Goal: Task Accomplishment & Management: Use online tool/utility

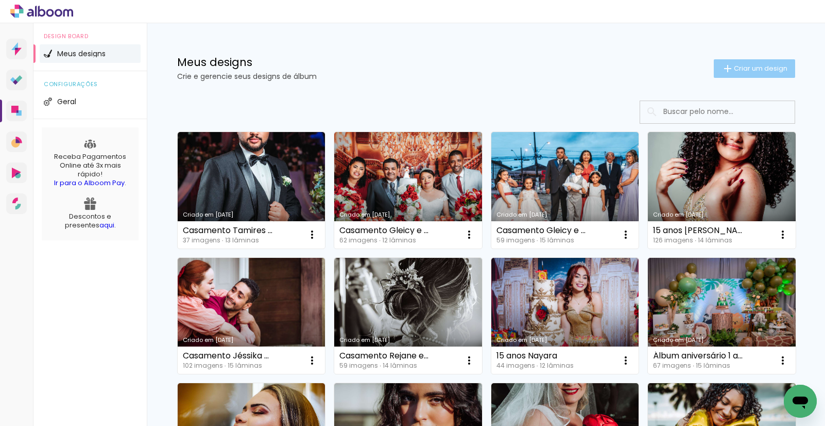
click at [747, 70] on span "Criar um design" at bounding box center [761, 68] width 54 height 7
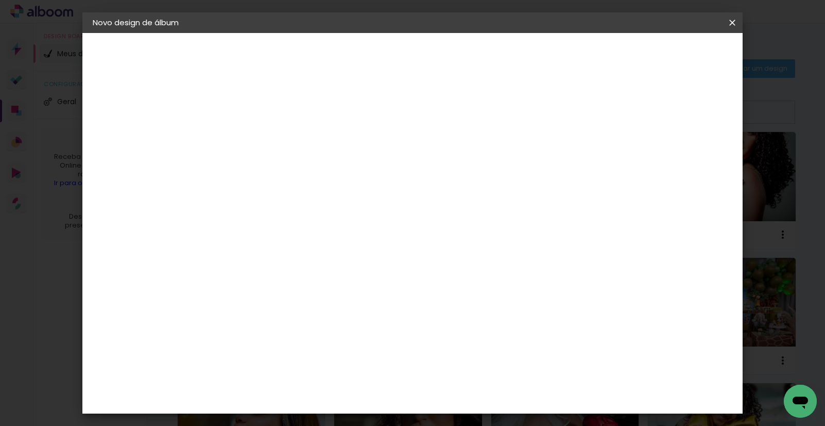
click at [261, 135] on input at bounding box center [261, 138] width 0 height 16
type input "Ensaio 15 anos [PERSON_NAME]"
type paper-input "Ensaio 15 anos [PERSON_NAME]"
click at [0, 0] on slot "Avançar" at bounding box center [0, 0] width 0 height 0
click at [289, 197] on input at bounding box center [287, 196] width 104 height 13
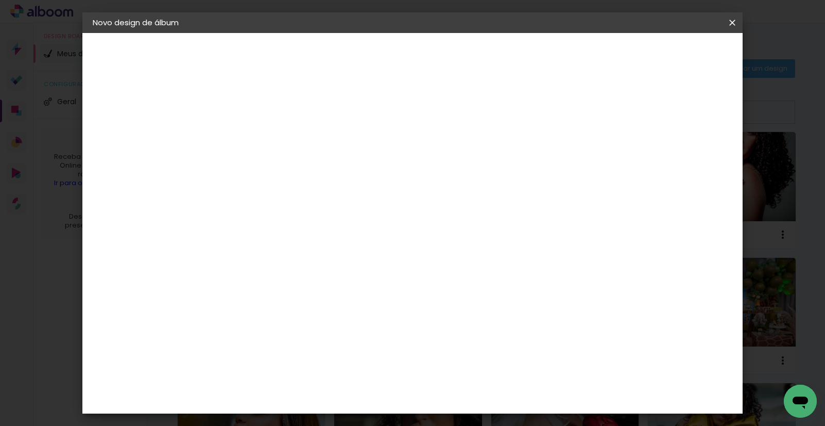
type input "g"
type paper-input "g"
click at [280, 420] on div "Go image" at bounding box center [267, 428] width 25 height 16
click at [328, 415] on paper-item "Go image" at bounding box center [280, 428] width 96 height 27
click at [0, 0] on slot "Avançar" at bounding box center [0, 0] width 0 height 0
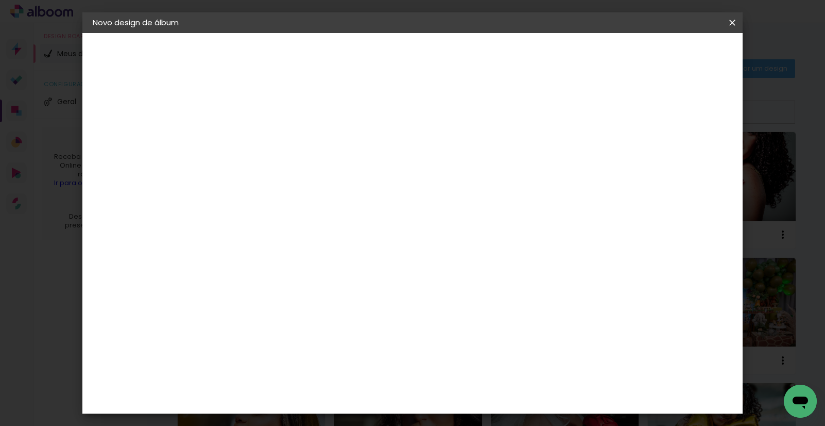
click at [301, 172] on input "text" at bounding box center [281, 180] width 40 height 16
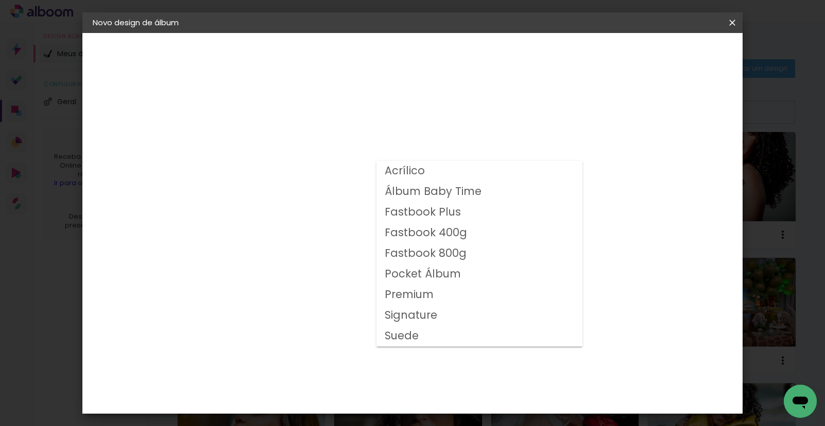
click at [0, 0] on slot "Fastbook 800g" at bounding box center [0, 0] width 0 height 0
type input "Fastbook 800g"
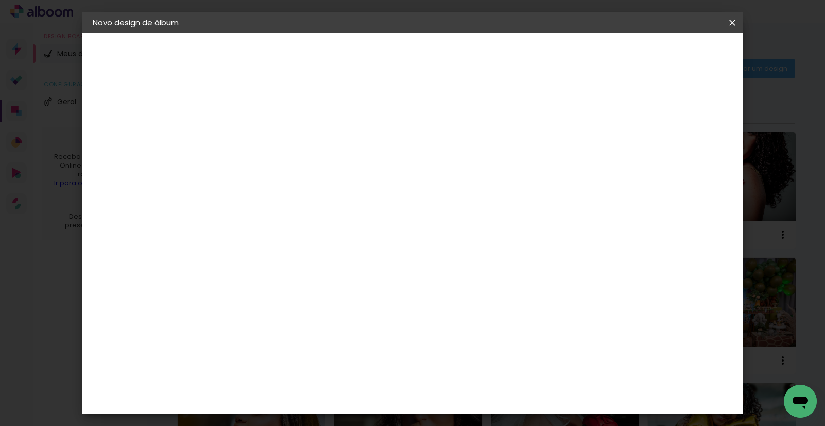
scroll to position [145, 0]
click at [331, 363] on span "30 × 30" at bounding box center [307, 379] width 48 height 33
click at [0, 0] on slot "Avançar" at bounding box center [0, 0] width 0 height 0
click at [609, 111] on div at bounding box center [604, 111] width 9 height 9
type paper-checkbox "on"
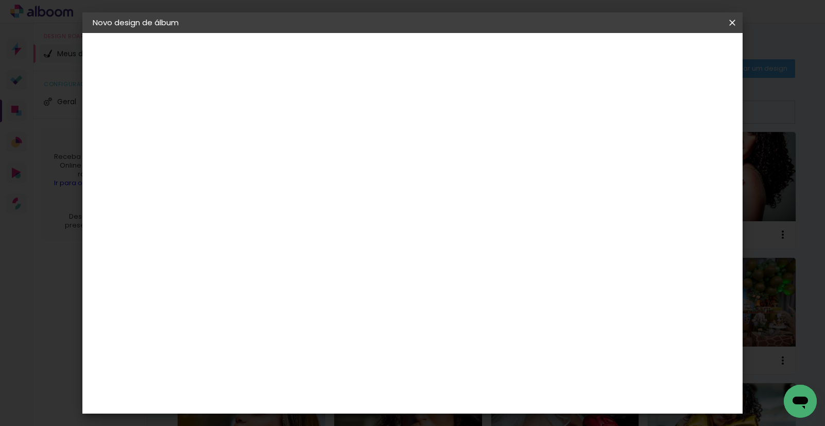
click at [668, 51] on span "Iniciar design" at bounding box center [644, 54] width 47 height 7
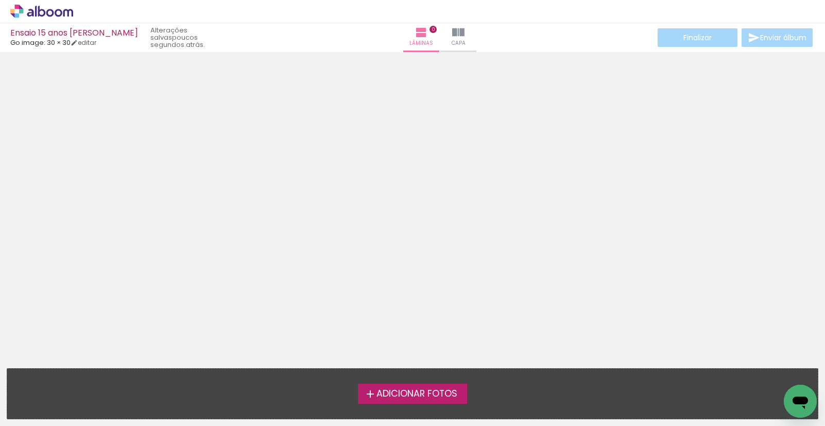
click at [439, 392] on span "Adicionar Fotos" at bounding box center [417, 393] width 81 height 9
click at [0, 0] on input "file" at bounding box center [0, 0] width 0 height 0
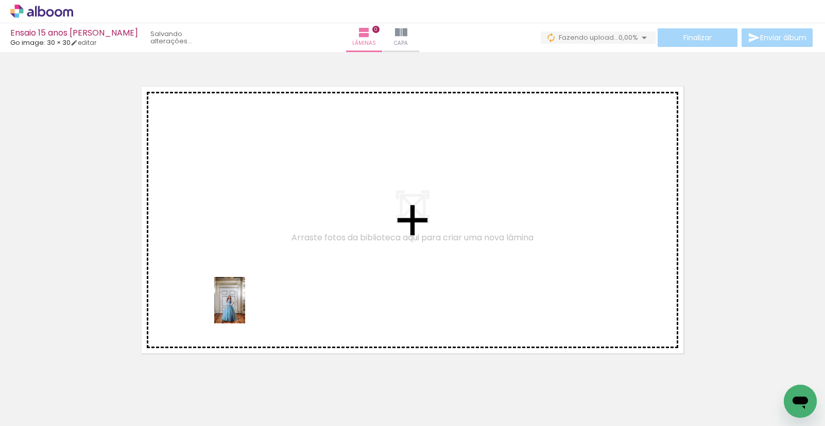
drag, startPoint x: 101, startPoint y: 382, endPoint x: 267, endPoint y: 319, distance: 176.9
click at [270, 298] on quentale-workspace at bounding box center [412, 213] width 825 height 426
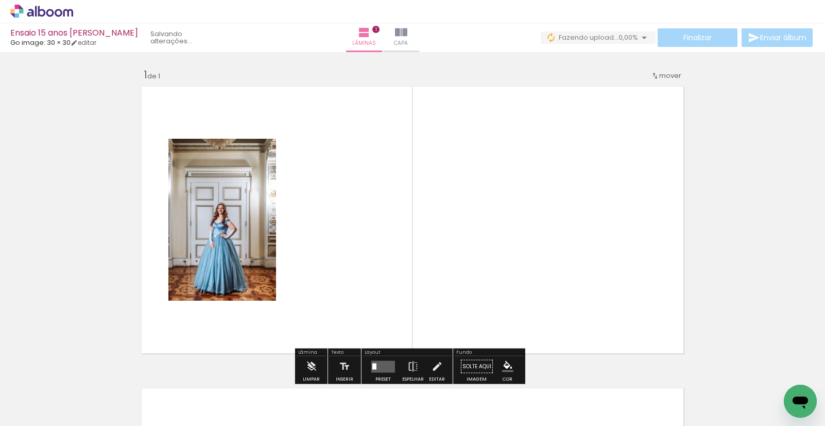
scroll to position [13, 0]
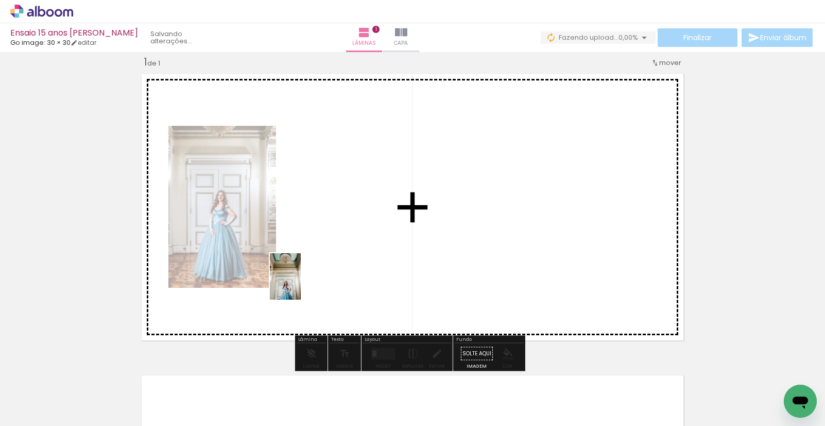
drag, startPoint x: 161, startPoint y: 396, endPoint x: 457, endPoint y: 226, distance: 341.6
click at [333, 264] on quentale-workspace at bounding box center [412, 213] width 825 height 426
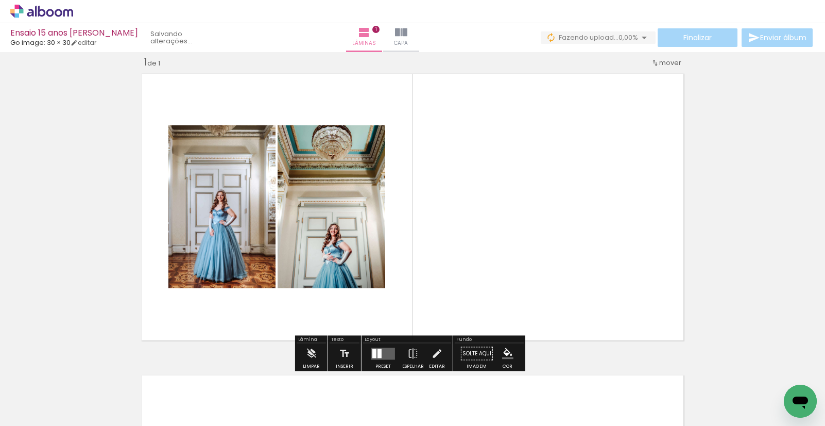
click at [378, 353] on div at bounding box center [380, 352] width 4 height 9
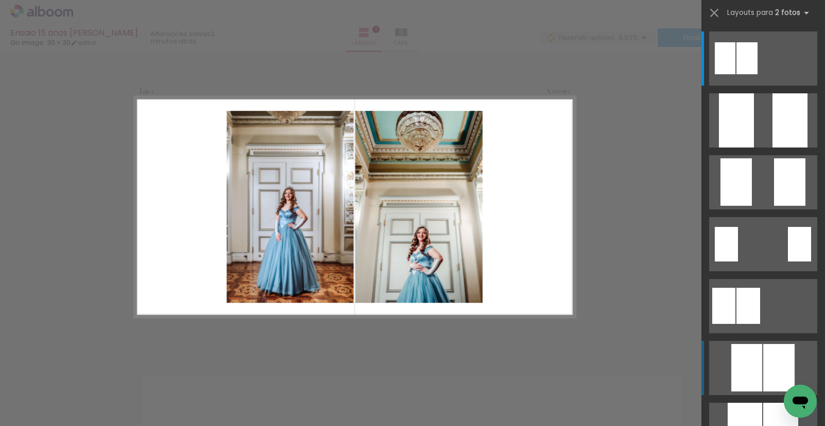
click at [758, 74] on div at bounding box center [747, 58] width 21 height 32
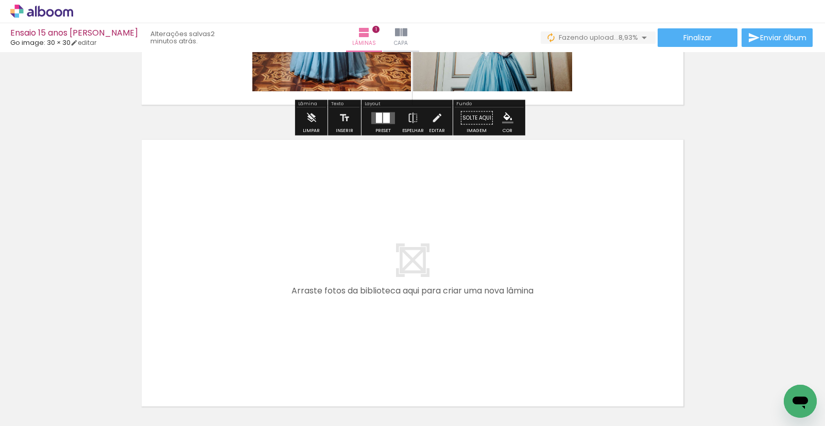
scroll to position [253, 0]
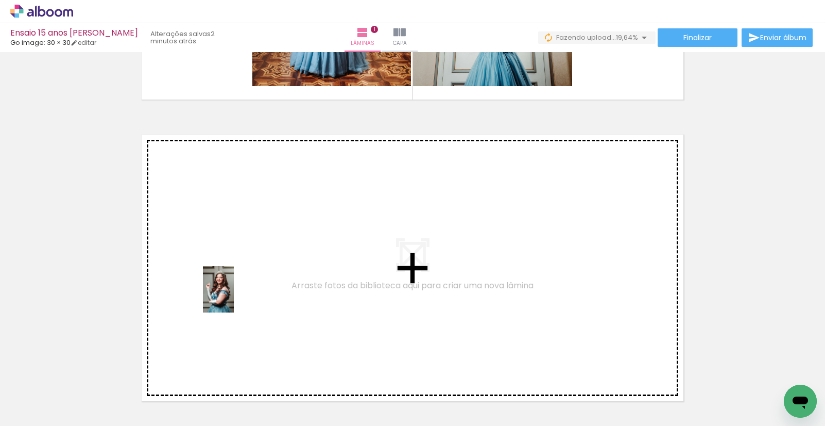
drag, startPoint x: 217, startPoint y: 393, endPoint x: 239, endPoint y: 285, distance: 109.7
click at [239, 285] on quentale-workspace at bounding box center [412, 213] width 825 height 426
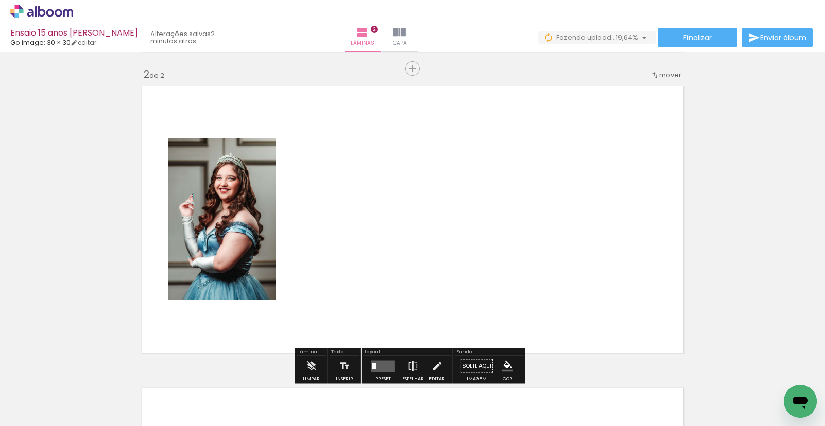
scroll to position [314, 0]
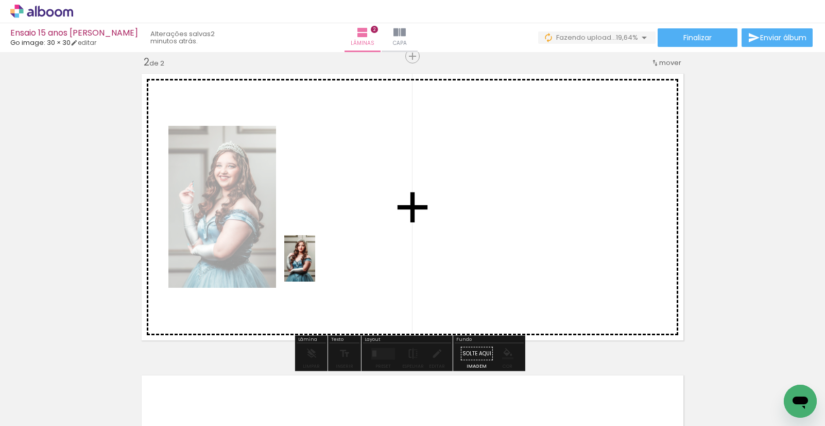
drag, startPoint x: 278, startPoint y: 371, endPoint x: 321, endPoint y: 345, distance: 50.6
click at [315, 266] on quentale-workspace at bounding box center [412, 213] width 825 height 426
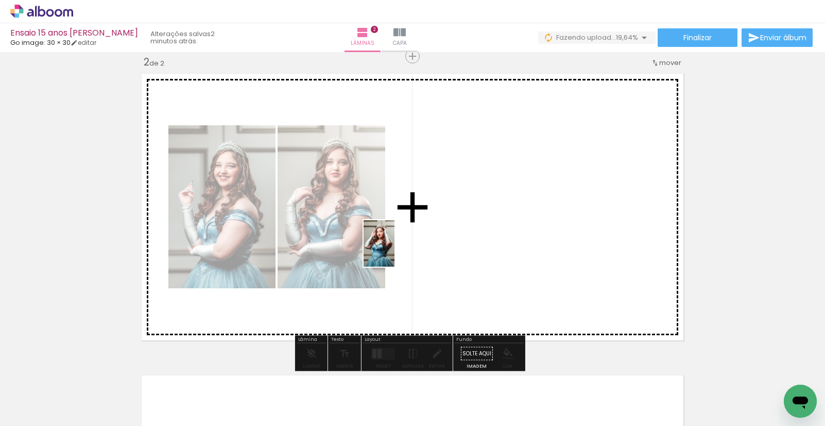
drag, startPoint x: 336, startPoint y: 396, endPoint x: 495, endPoint y: 233, distance: 227.3
click at [395, 251] on quentale-workspace at bounding box center [412, 213] width 825 height 426
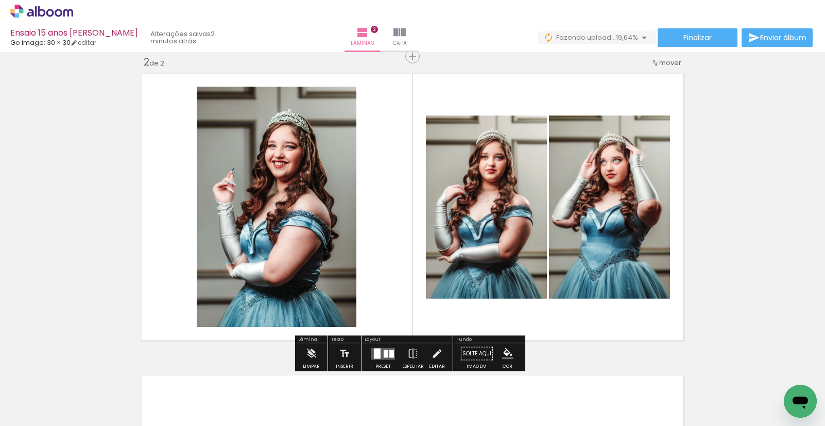
click at [378, 353] on div at bounding box center [377, 353] width 7 height 10
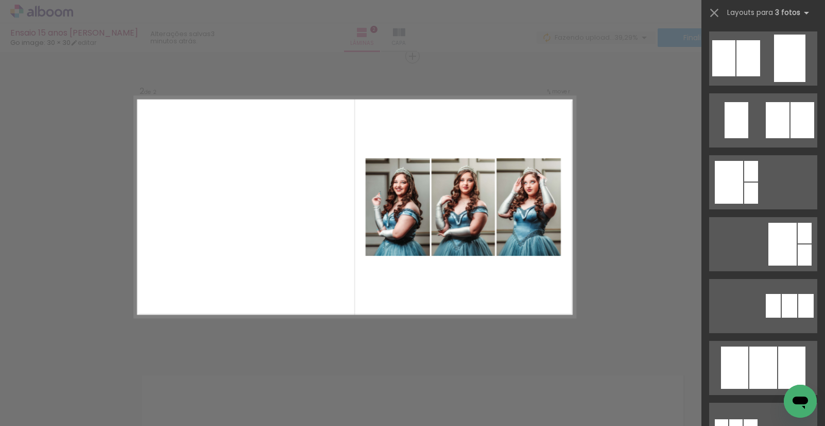
scroll to position [163, 0]
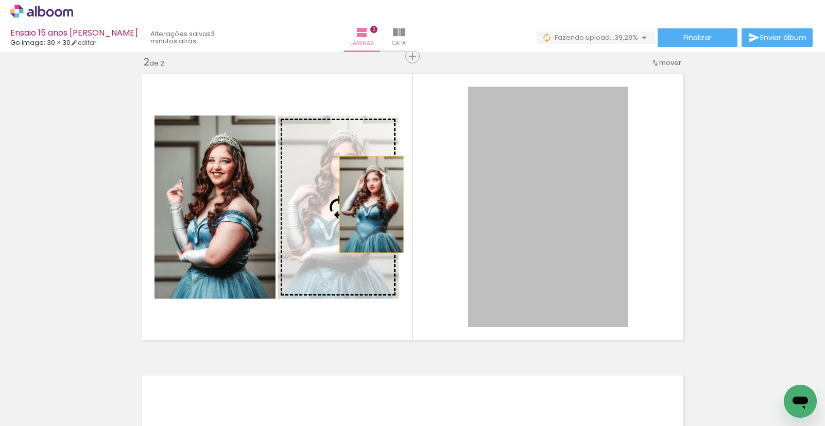
drag, startPoint x: 574, startPoint y: 196, endPoint x: 332, endPoint y: 190, distance: 241.7
click at [0, 0] on slot at bounding box center [0, 0] width 0 height 0
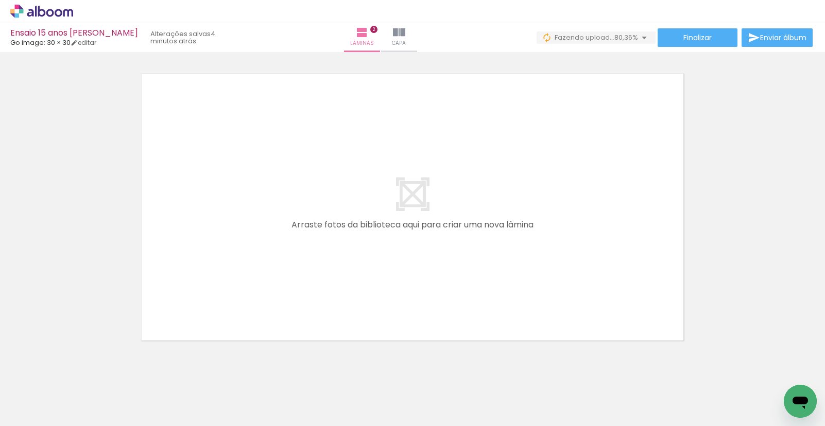
scroll to position [635, 0]
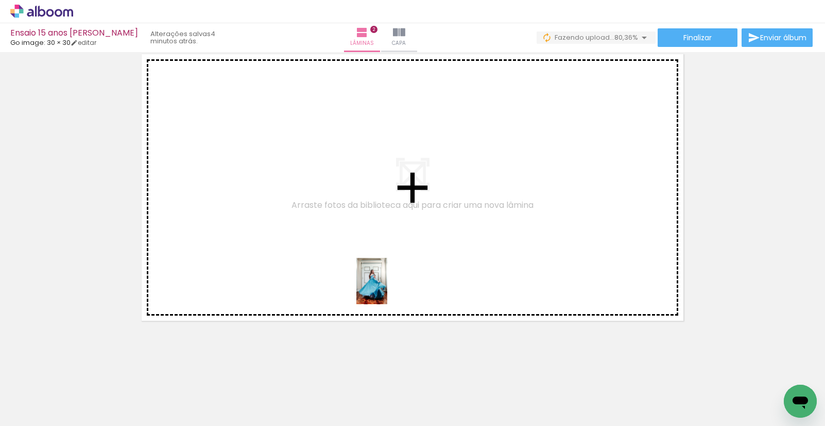
drag, startPoint x: 399, startPoint y: 391, endPoint x: 410, endPoint y: 297, distance: 93.9
click at [388, 289] on quentale-workspace at bounding box center [412, 213] width 825 height 426
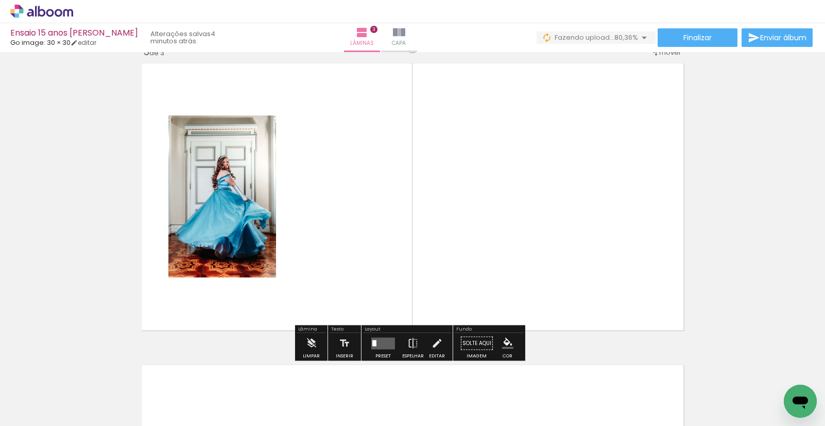
scroll to position [616, 0]
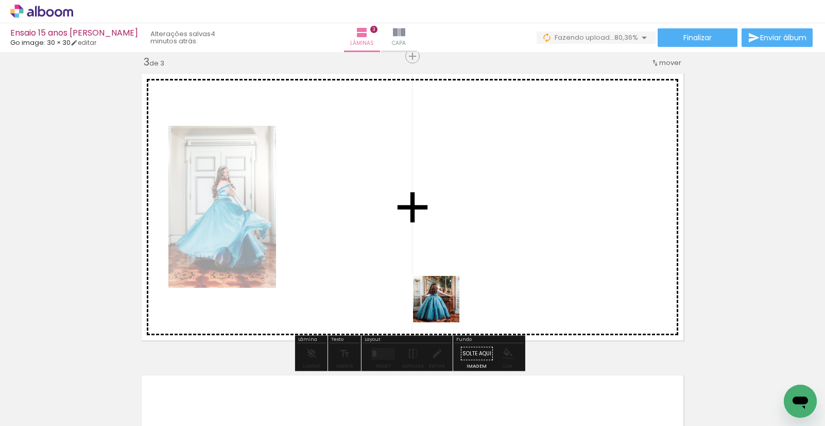
drag, startPoint x: 462, startPoint y: 392, endPoint x: 526, endPoint y: 231, distance: 173.0
click at [437, 271] on quentale-workspace at bounding box center [412, 213] width 825 height 426
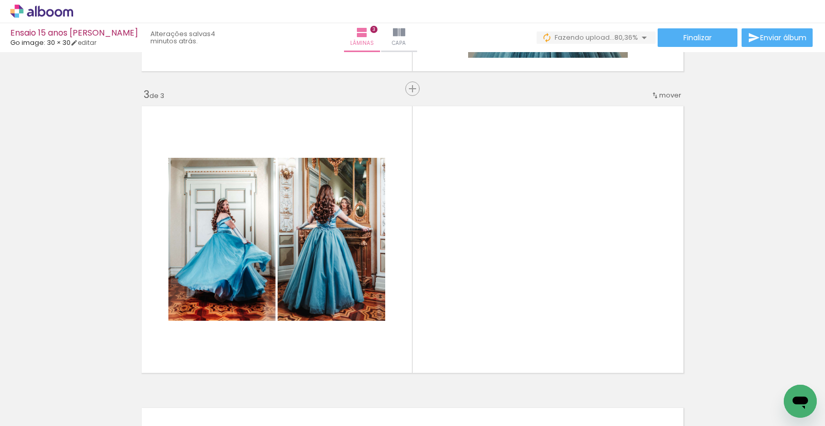
scroll to position [598, 0]
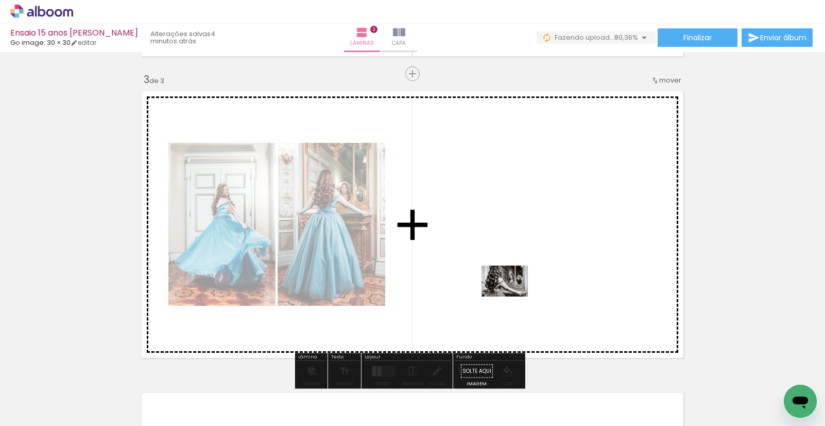
drag, startPoint x: 512, startPoint y: 387, endPoint x: 513, endPoint y: 297, distance: 90.7
click at [513, 297] on quentale-workspace at bounding box center [412, 213] width 825 height 426
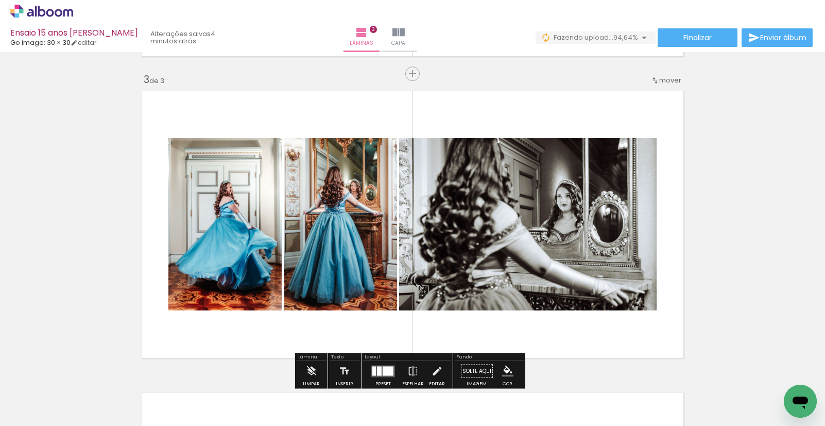
click at [387, 355] on div "Layout" at bounding box center [407, 357] width 88 height 6
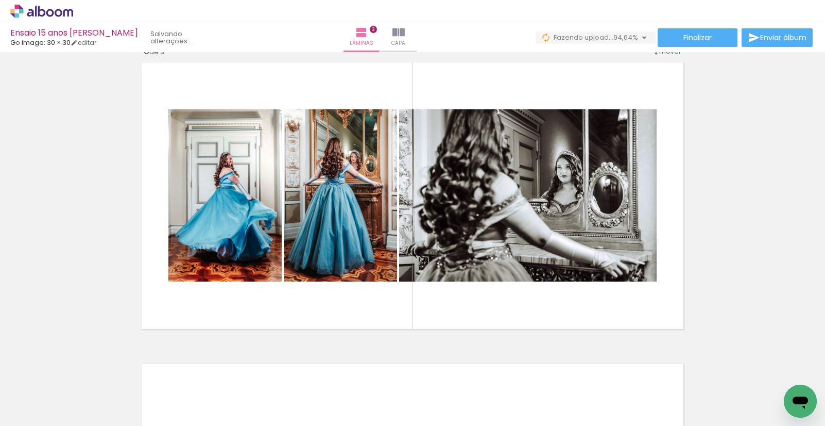
scroll to position [625, 0]
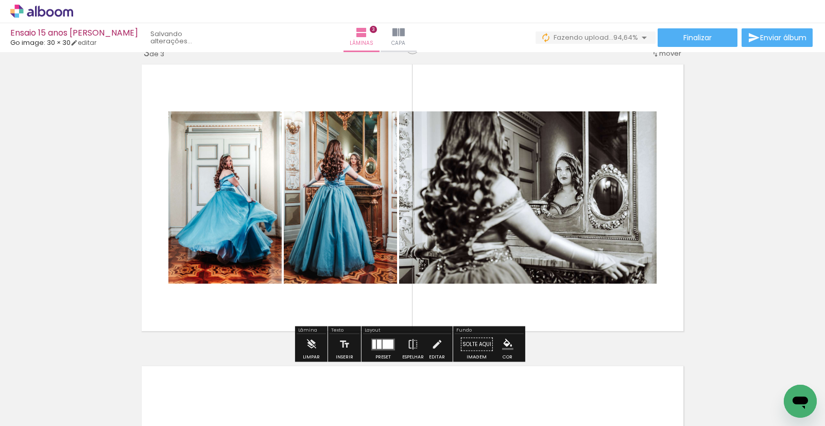
click at [388, 341] on div at bounding box center [388, 343] width 11 height 9
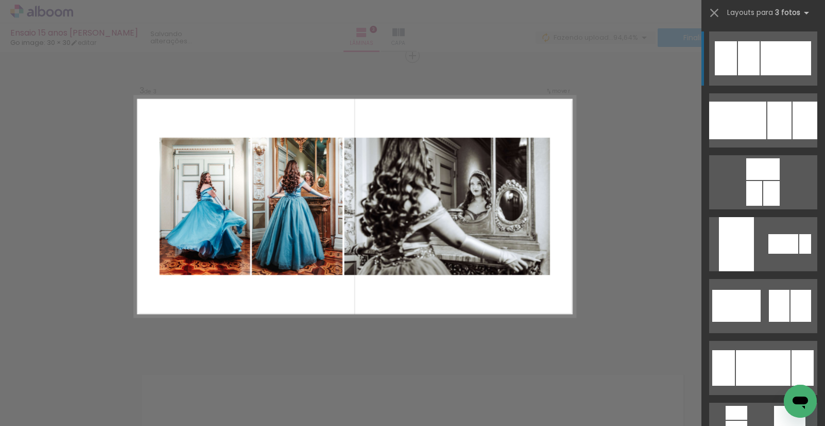
scroll to position [616, 0]
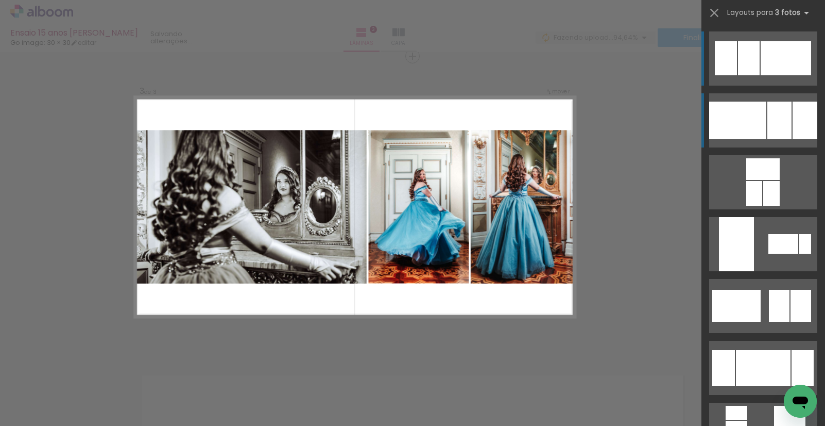
click at [795, 125] on div at bounding box center [805, 120] width 25 height 38
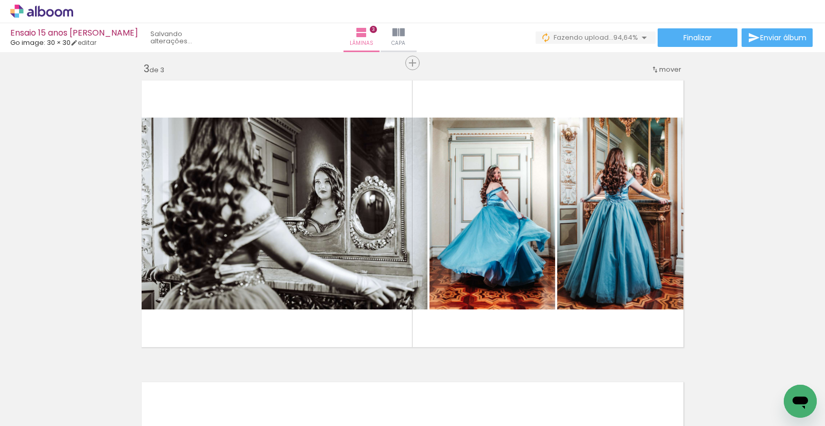
scroll to position [609, 0]
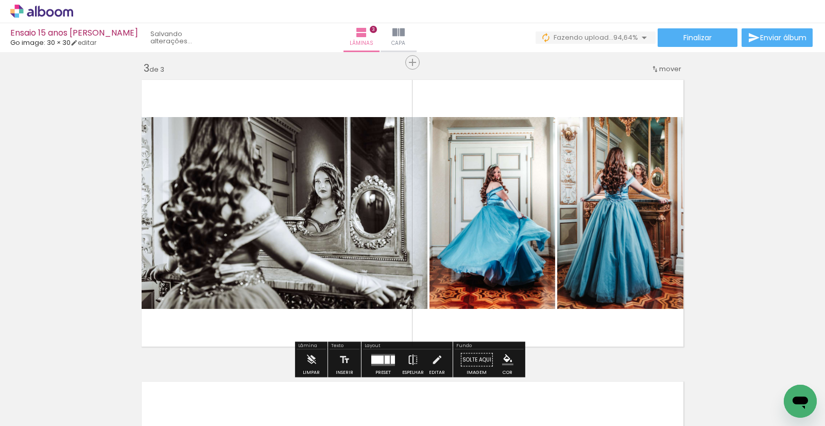
click at [409, 355] on iron-icon at bounding box center [413, 359] width 11 height 21
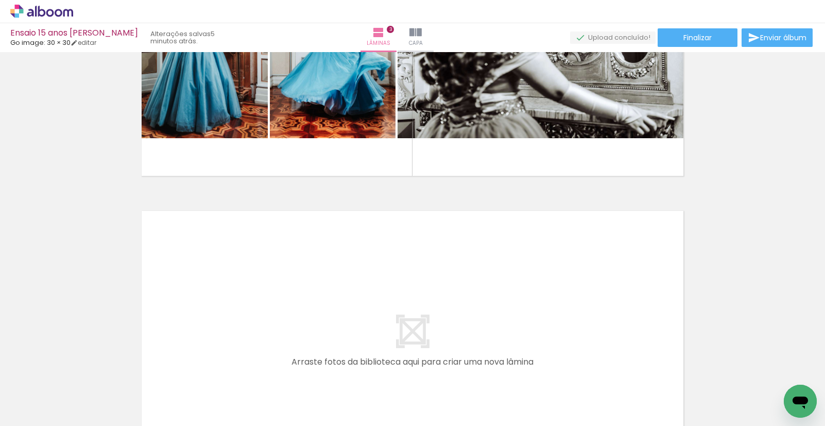
scroll to position [821, 0]
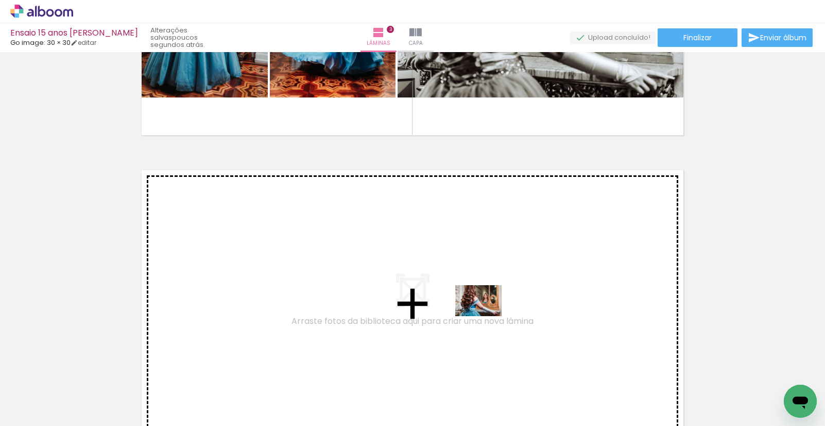
drag, startPoint x: 566, startPoint y: 386, endPoint x: 486, endPoint y: 316, distance: 106.2
click at [486, 316] on quentale-workspace at bounding box center [412, 213] width 825 height 426
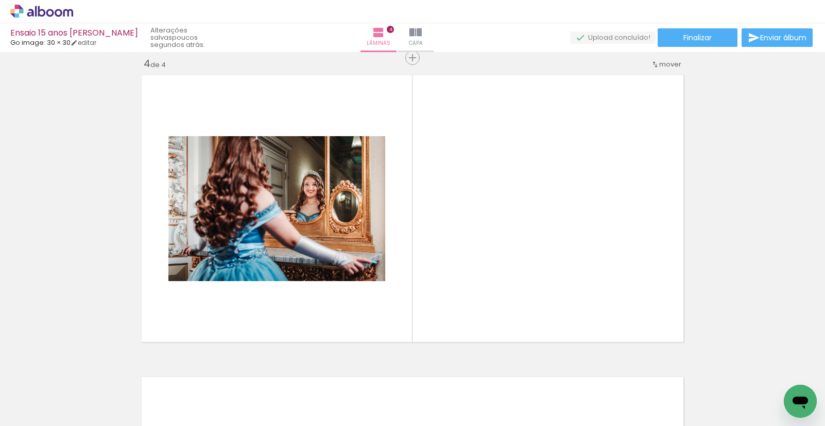
scroll to position [917, 0]
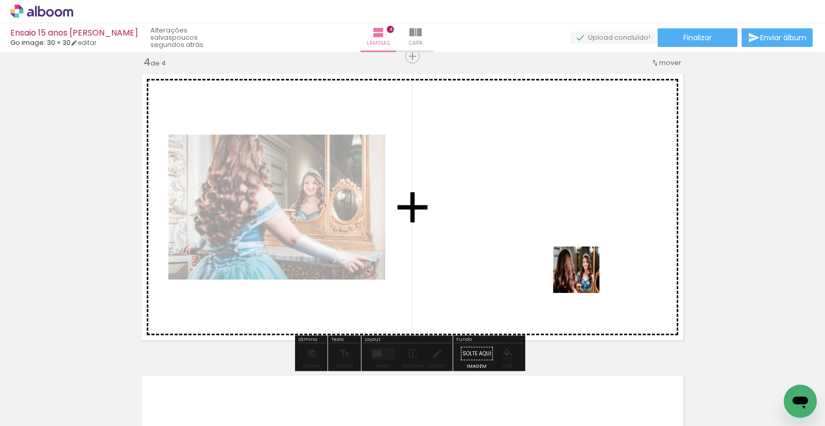
drag, startPoint x: 637, startPoint y: 387, endPoint x: 571, endPoint y: 252, distance: 149.8
click at [571, 252] on quentale-workspace at bounding box center [412, 213] width 825 height 426
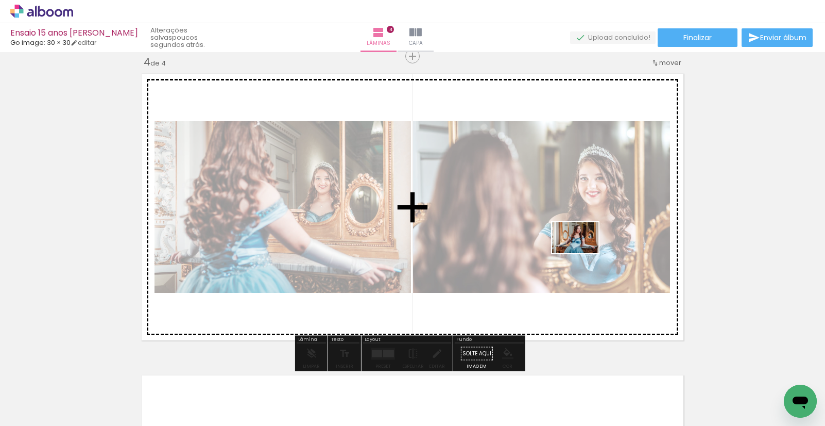
drag, startPoint x: 680, startPoint y: 377, endPoint x: 640, endPoint y: 190, distance: 191.1
click at [583, 253] on quentale-workspace at bounding box center [412, 213] width 825 height 426
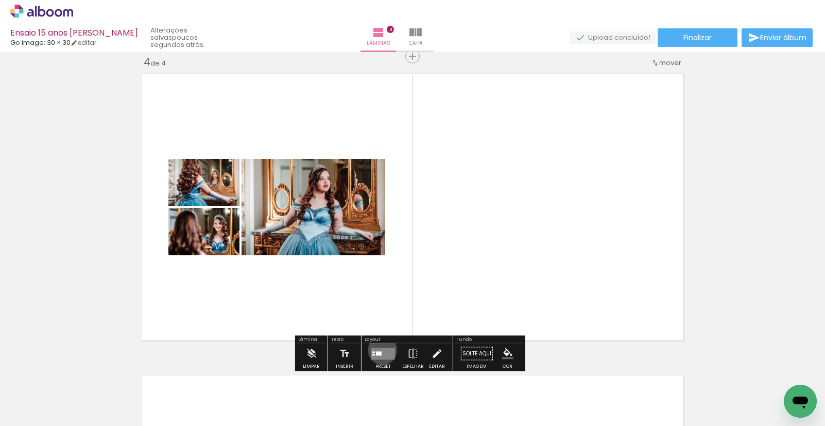
click at [380, 349] on quentale-layouter at bounding box center [383, 353] width 24 height 12
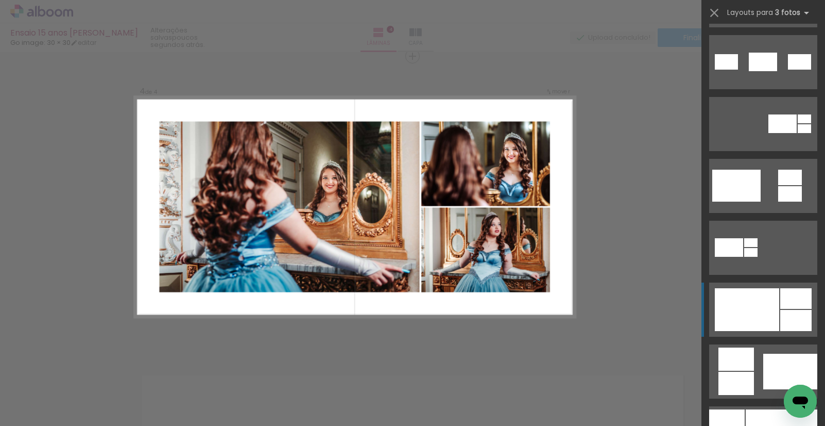
scroll to position [306, 0]
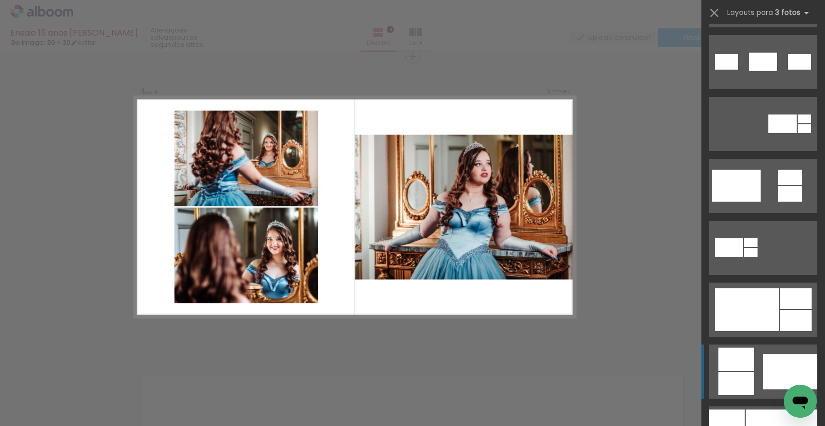
click at [764, 387] on div at bounding box center [791, 371] width 54 height 36
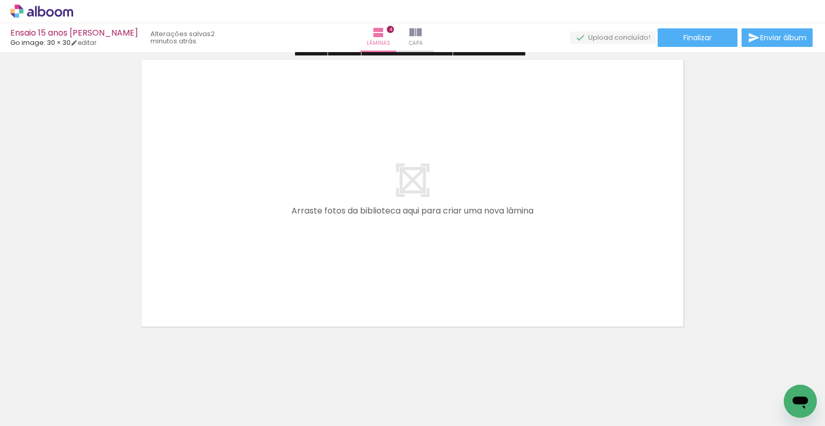
scroll to position [1238, 0]
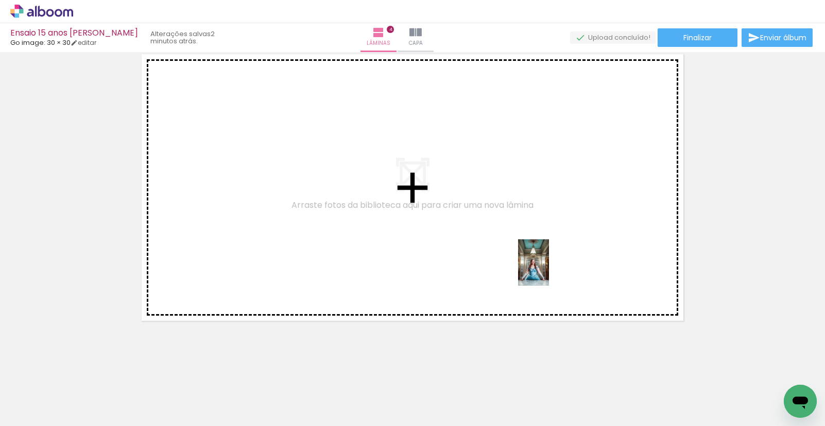
drag, startPoint x: 660, startPoint y: 398, endPoint x: 680, endPoint y: 348, distance: 53.4
click at [549, 270] on quentale-workspace at bounding box center [412, 213] width 825 height 426
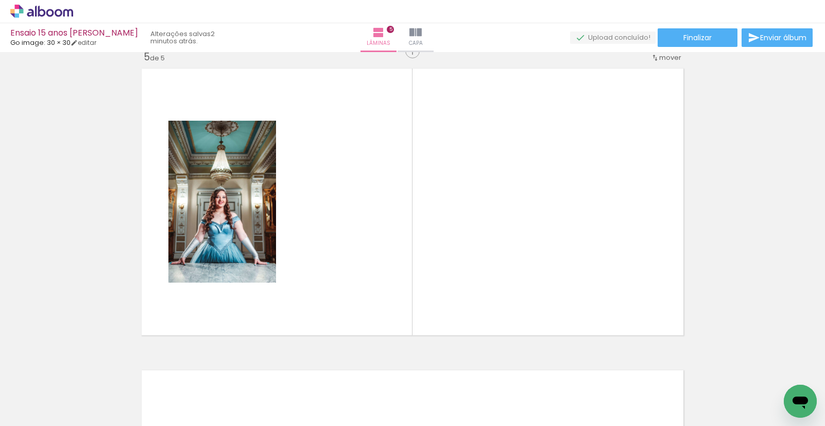
scroll to position [1218, 0]
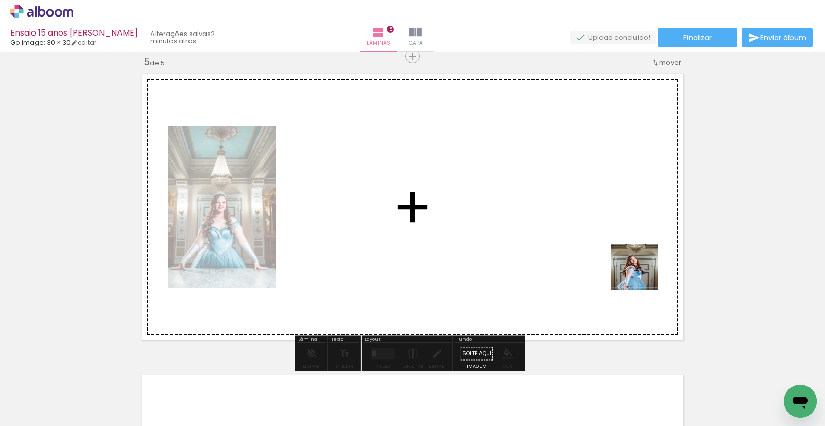
drag, startPoint x: 716, startPoint y: 385, endPoint x: 707, endPoint y: 342, distance: 43.6
click at [634, 266] on quentale-workspace at bounding box center [412, 213] width 825 height 426
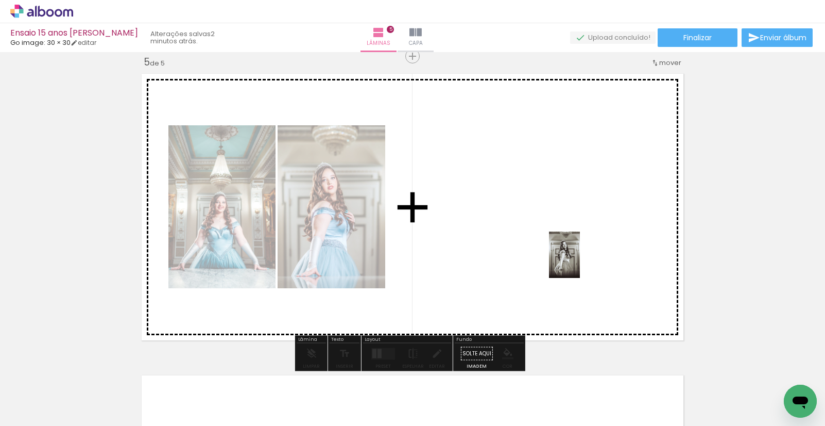
click at [574, 258] on quentale-workspace at bounding box center [412, 213] width 825 height 426
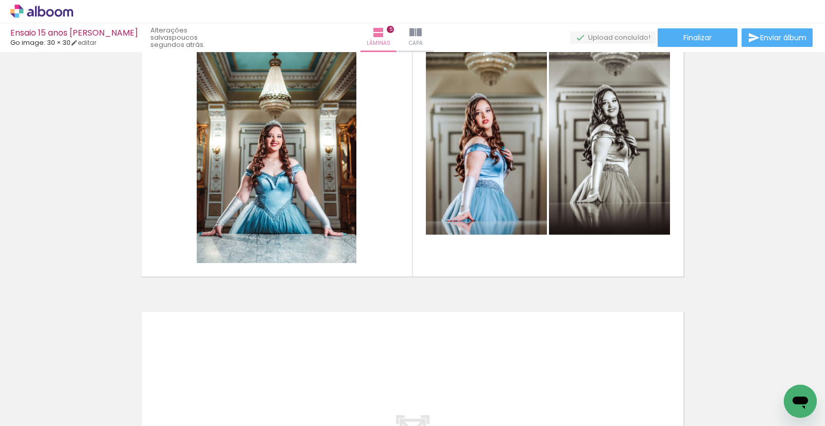
scroll to position [0, 581]
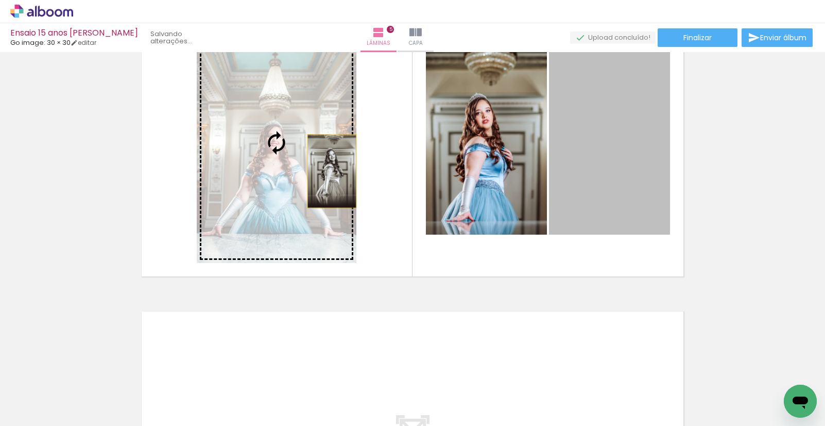
drag, startPoint x: 611, startPoint y: 158, endPoint x: 298, endPoint y: 137, distance: 314.0
click at [0, 0] on slot at bounding box center [0, 0] width 0 height 0
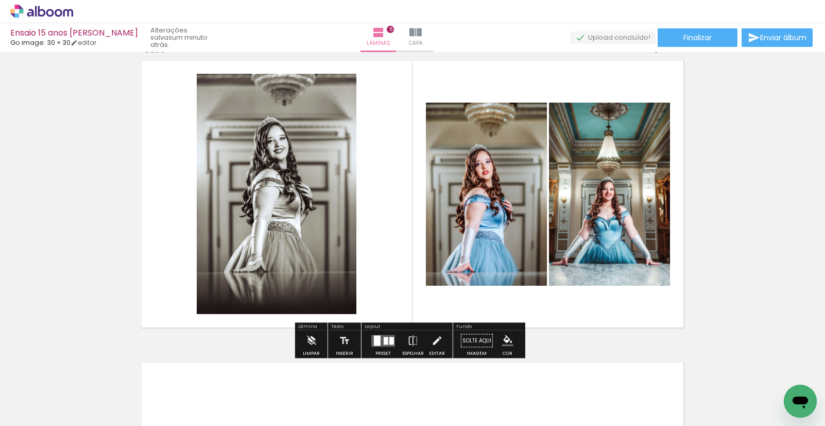
scroll to position [1229, 0]
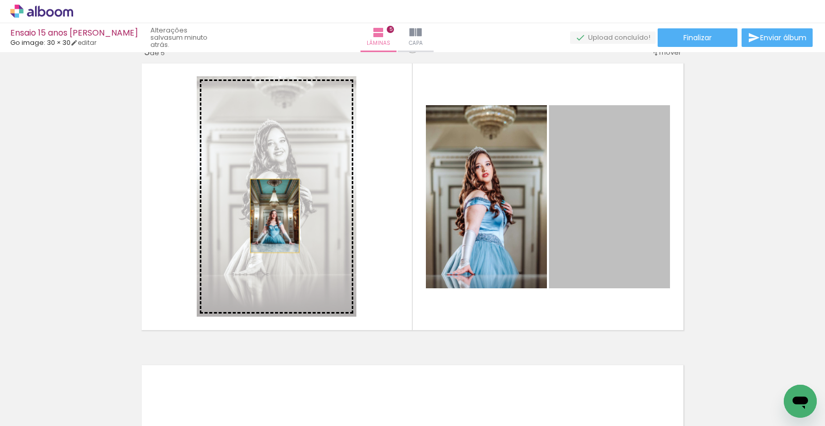
drag, startPoint x: 611, startPoint y: 217, endPoint x: 246, endPoint y: 184, distance: 365.8
click at [0, 0] on slot at bounding box center [0, 0] width 0 height 0
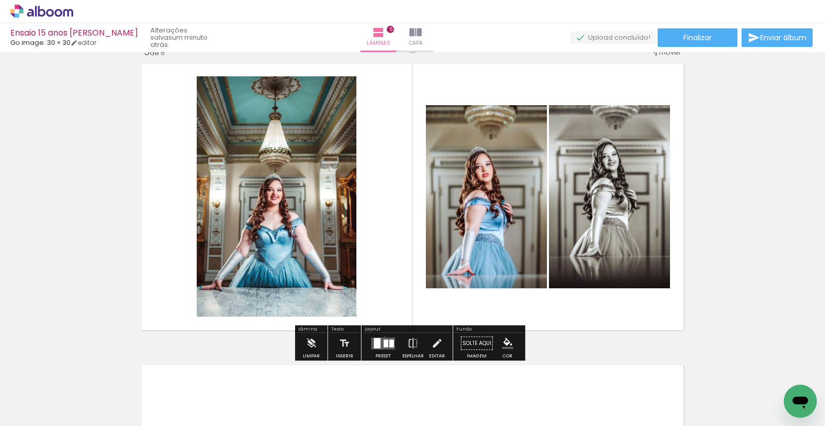
click at [382, 335] on div at bounding box center [383, 343] width 28 height 21
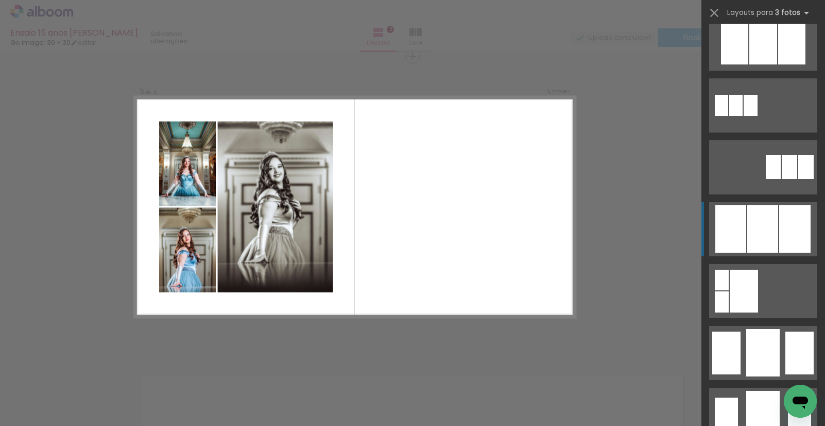
scroll to position [571, 0]
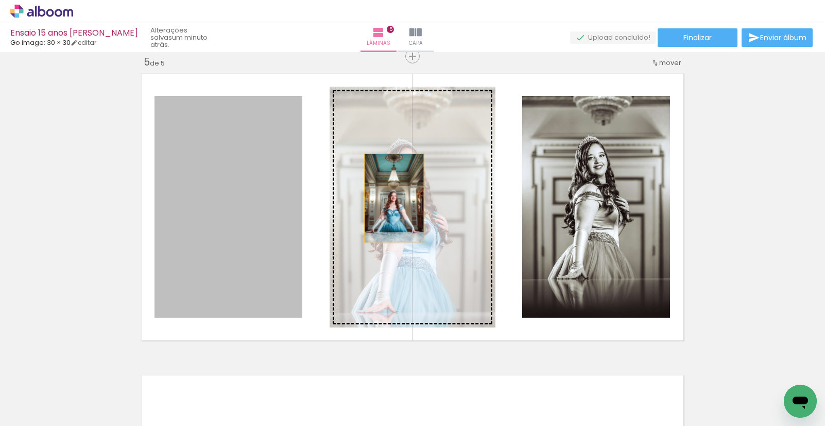
drag, startPoint x: 239, startPoint y: 209, endPoint x: 391, endPoint y: 198, distance: 152.4
click at [0, 0] on slot at bounding box center [0, 0] width 0 height 0
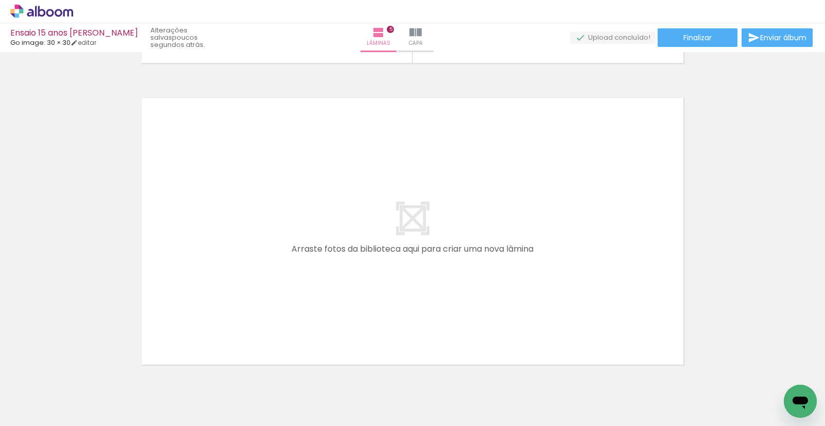
scroll to position [1539, 0]
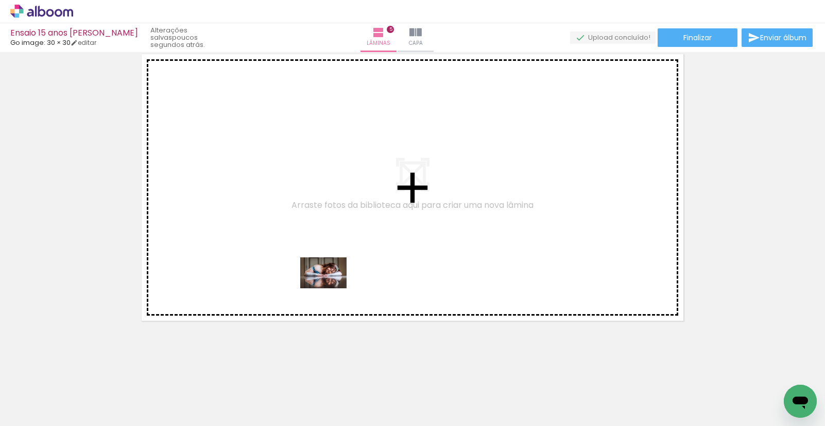
drag, startPoint x: 344, startPoint y: 401, endPoint x: 331, endPoint y: 288, distance: 113.5
click at [331, 288] on quentale-workspace at bounding box center [412, 213] width 825 height 426
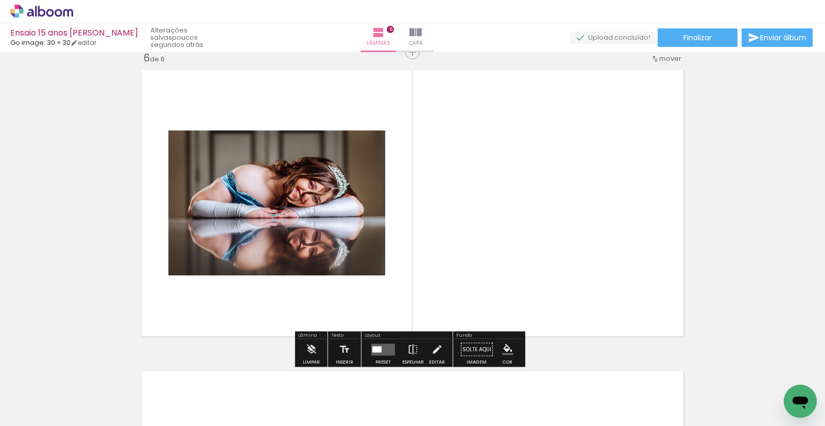
scroll to position [1520, 0]
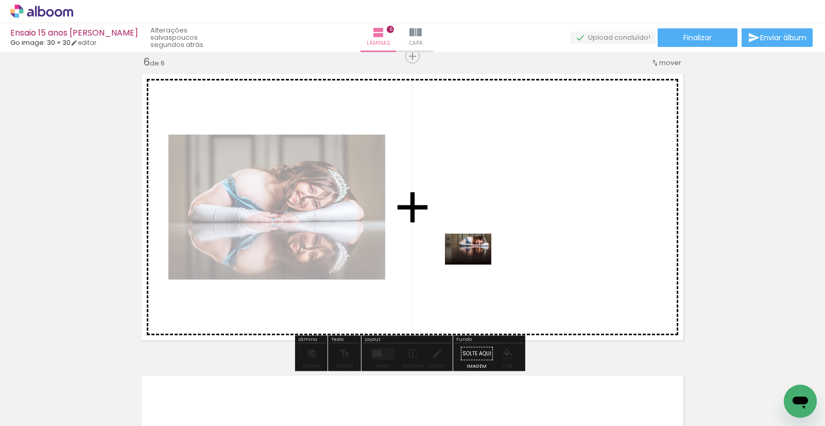
click at [477, 264] on quentale-workspace at bounding box center [412, 213] width 825 height 426
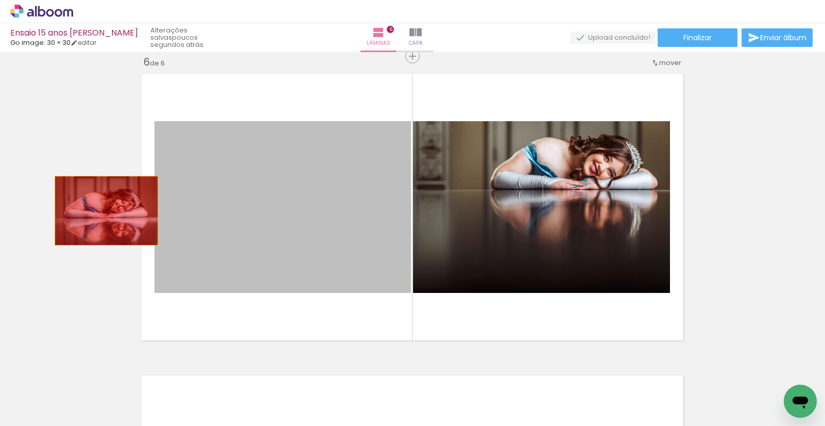
drag, startPoint x: 344, startPoint y: 241, endPoint x: 91, endPoint y: 210, distance: 254.3
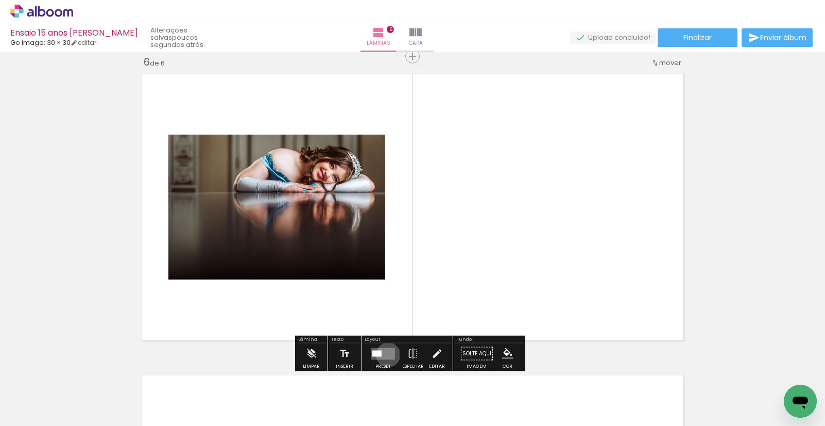
click at [386, 354] on quentale-layouter at bounding box center [383, 353] width 24 height 12
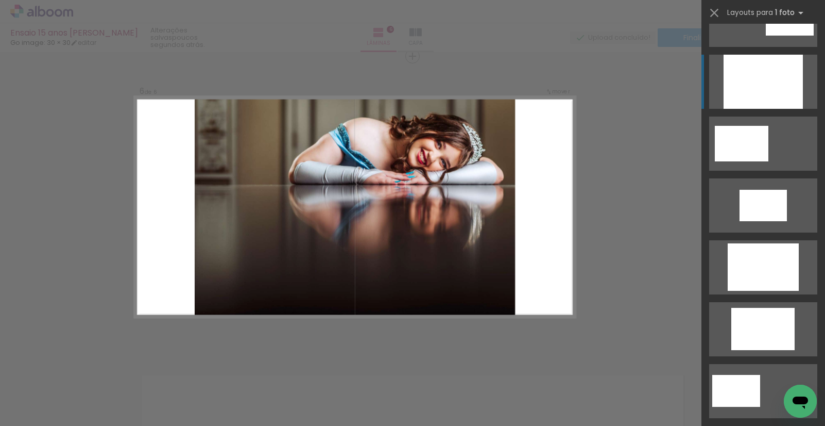
scroll to position [175, 0]
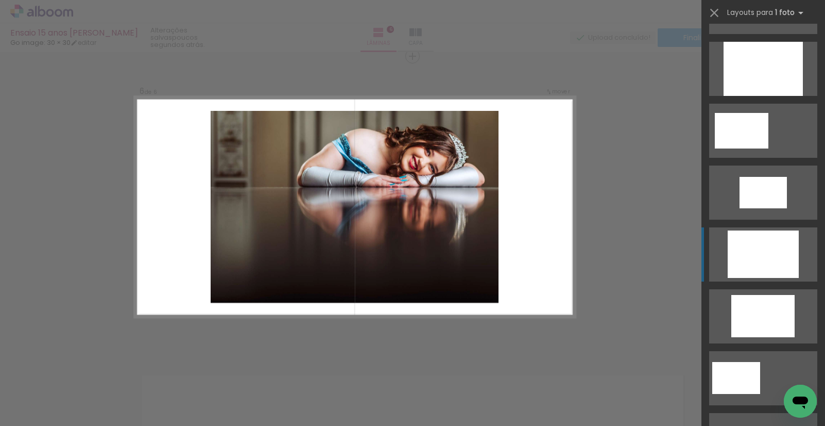
click at [771, 96] on div at bounding box center [763, 69] width 79 height 54
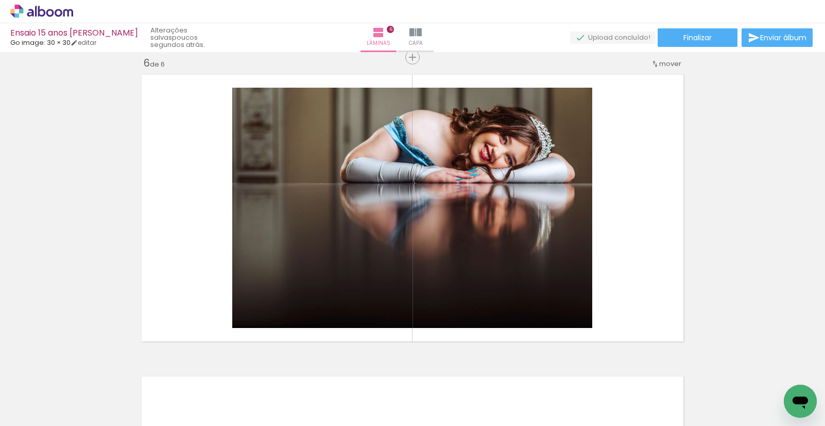
scroll to position [1544, 0]
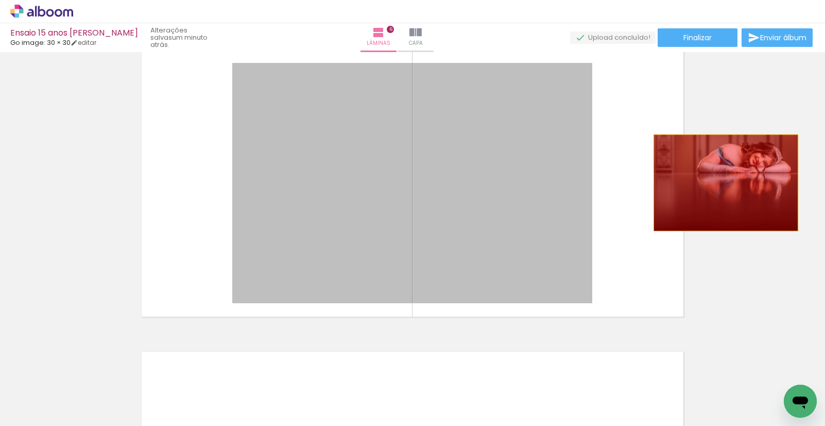
drag, startPoint x: 550, startPoint y: 218, endPoint x: 722, endPoint y: 182, distance: 175.7
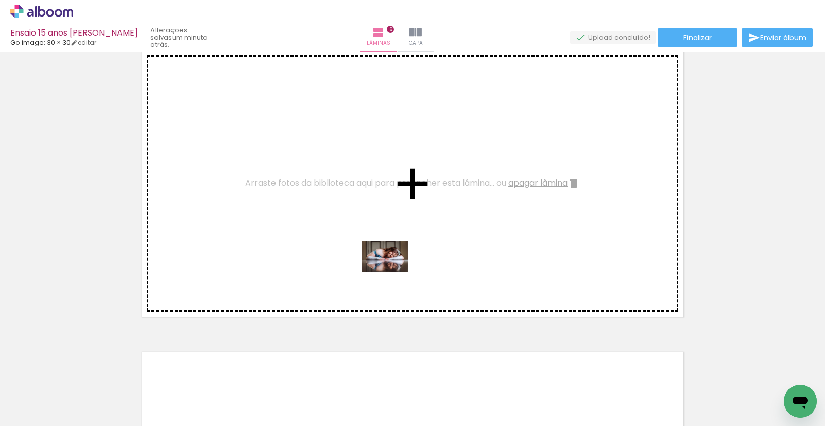
drag, startPoint x: 332, startPoint y: 396, endPoint x: 478, endPoint y: 189, distance: 253.4
click at [396, 269] on quentale-workspace at bounding box center [412, 213] width 825 height 426
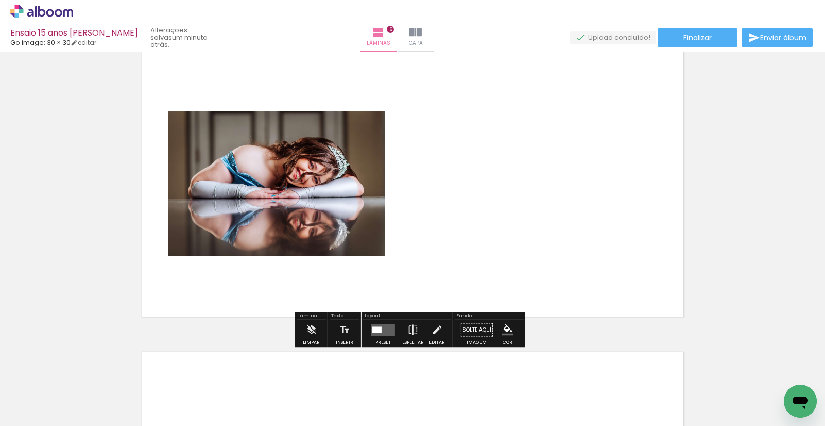
click at [378, 331] on div at bounding box center [376, 329] width 9 height 6
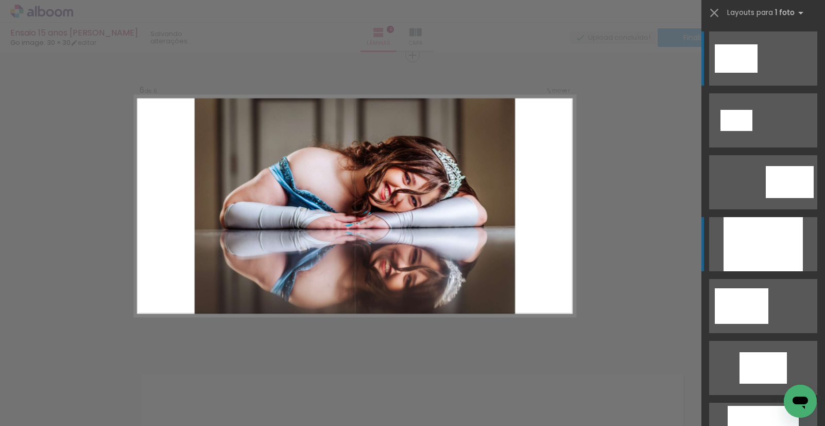
scroll to position [1520, 0]
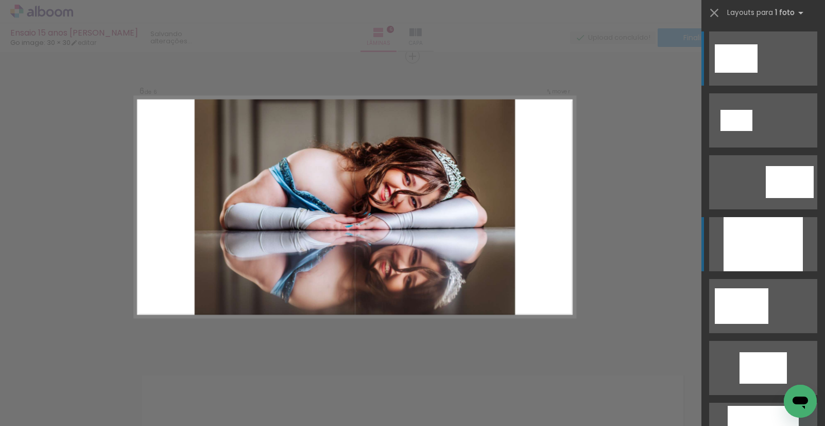
click at [773, 247] on div at bounding box center [763, 244] width 79 height 54
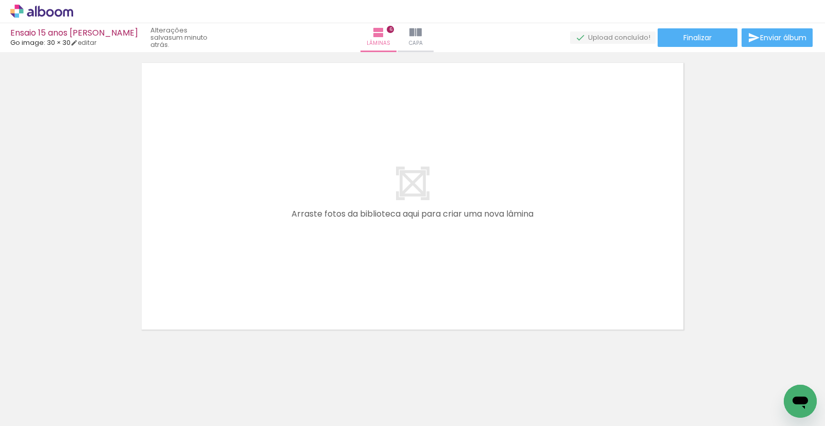
scroll to position [1841, 0]
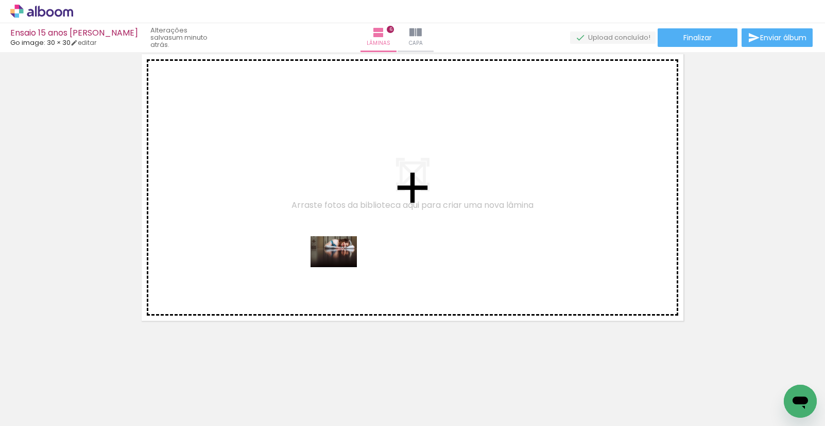
drag, startPoint x: 402, startPoint y: 393, endPoint x: 342, endPoint y: 267, distance: 139.4
click at [342, 267] on quentale-workspace at bounding box center [412, 213] width 825 height 426
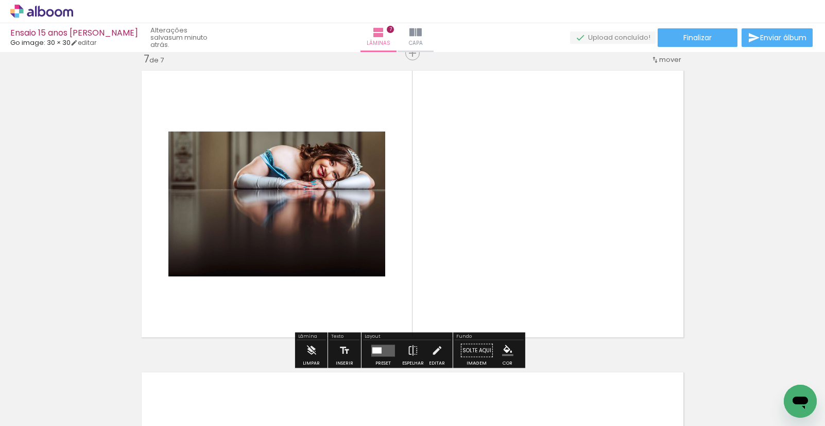
scroll to position [1821, 0]
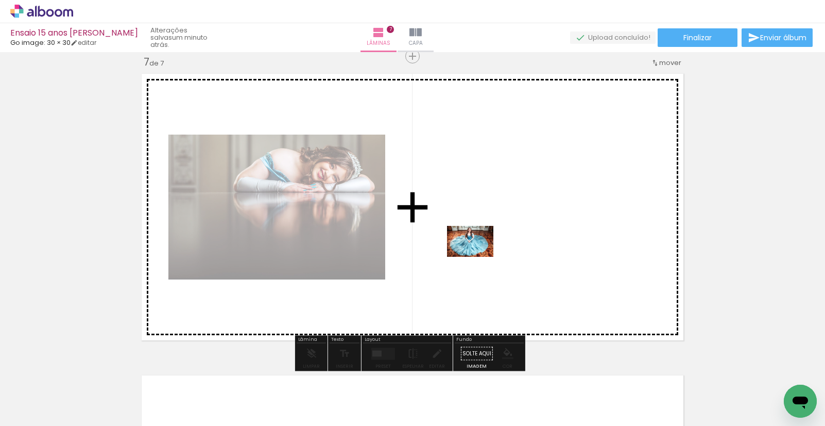
drag, startPoint x: 440, startPoint y: 389, endPoint x: 480, endPoint y: 256, distance: 138.7
click at [480, 256] on quentale-workspace at bounding box center [412, 213] width 825 height 426
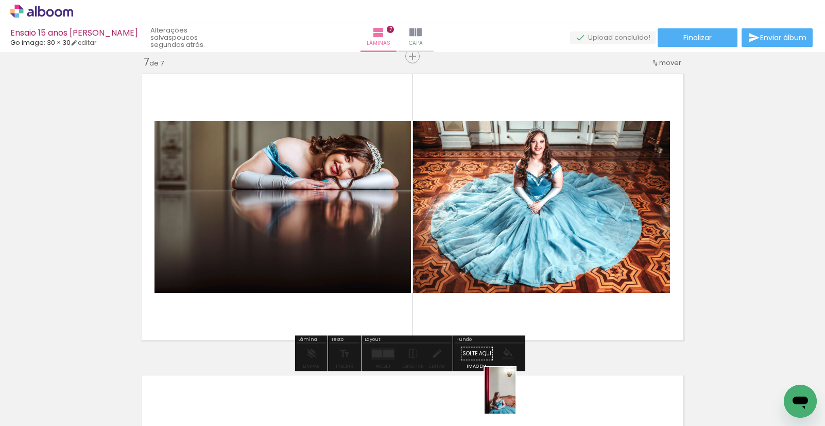
drag, startPoint x: 502, startPoint y: 394, endPoint x: 516, endPoint y: 398, distance: 14.5
click at [516, 398] on div at bounding box center [503, 390] width 34 height 51
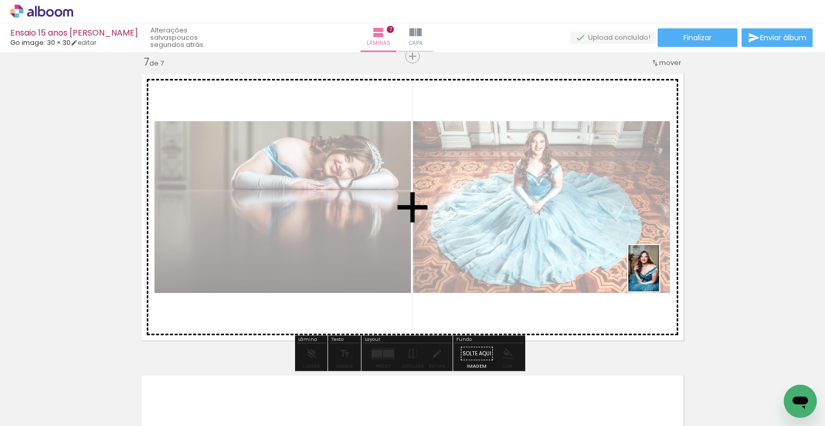
drag, startPoint x: 681, startPoint y: 388, endPoint x: 647, endPoint y: 208, distance: 184.0
click at [659, 275] on quentale-workspace at bounding box center [412, 213] width 825 height 426
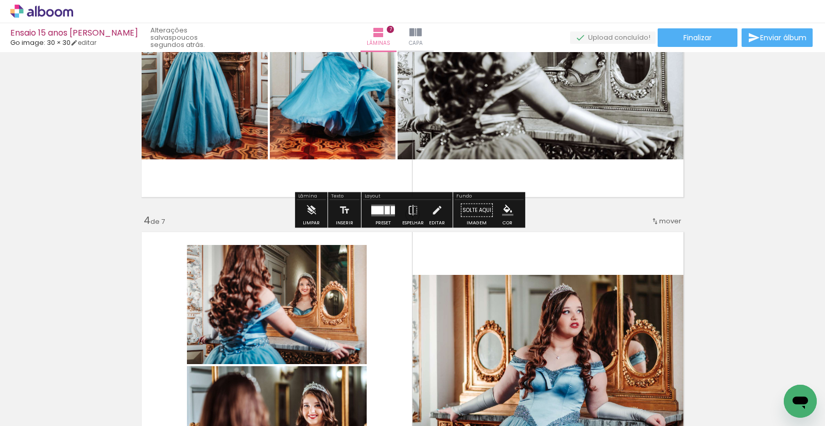
scroll to position [760, 0]
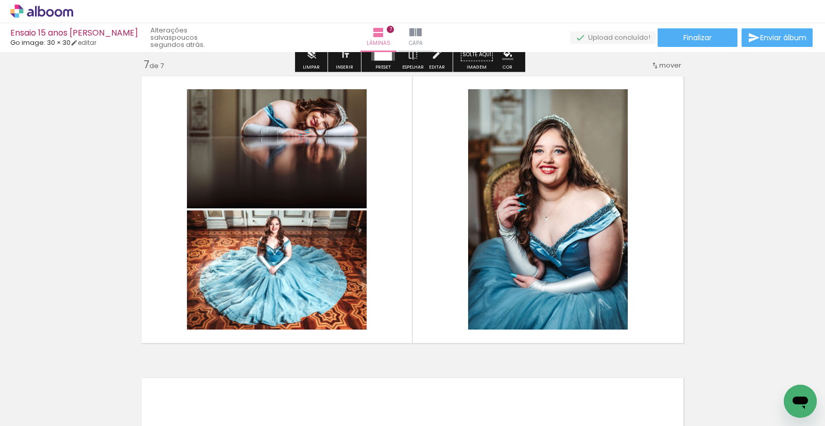
scroll to position [1824, 0]
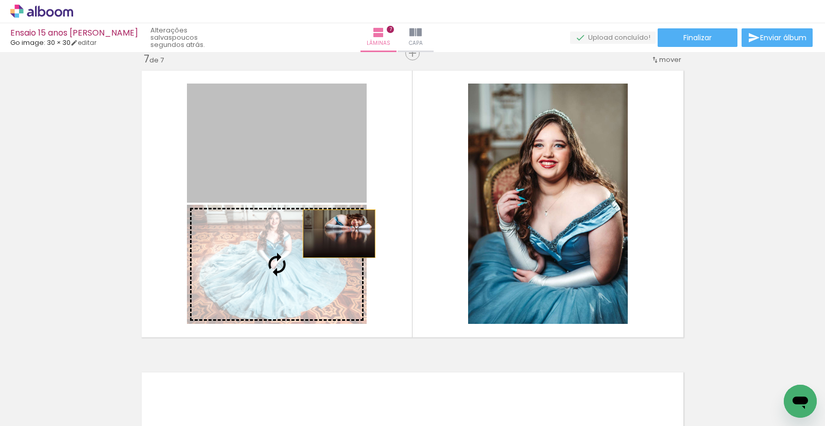
drag, startPoint x: 337, startPoint y: 172, endPoint x: 346, endPoint y: 229, distance: 57.9
click at [0, 0] on slot at bounding box center [0, 0] width 0 height 0
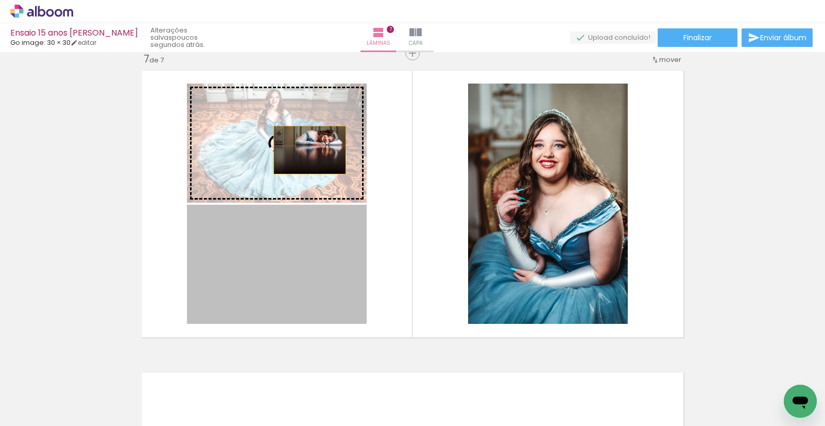
drag, startPoint x: 299, startPoint y: 227, endPoint x: 321, endPoint y: 149, distance: 81.2
click at [0, 0] on slot at bounding box center [0, 0] width 0 height 0
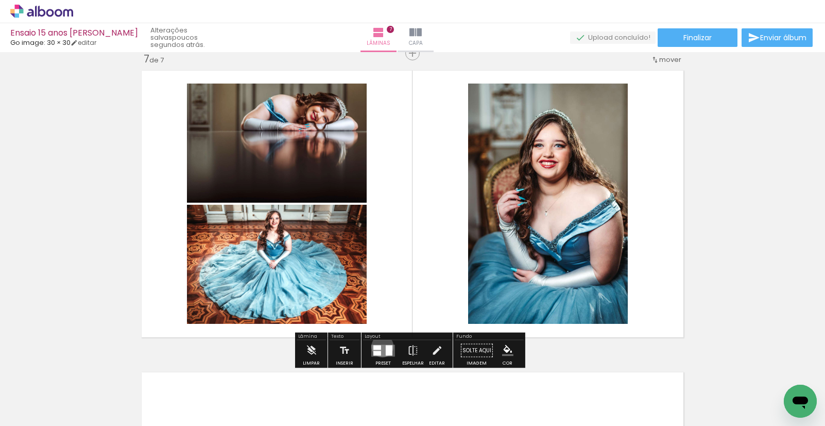
click at [380, 346] on quentale-layouter at bounding box center [383, 350] width 24 height 12
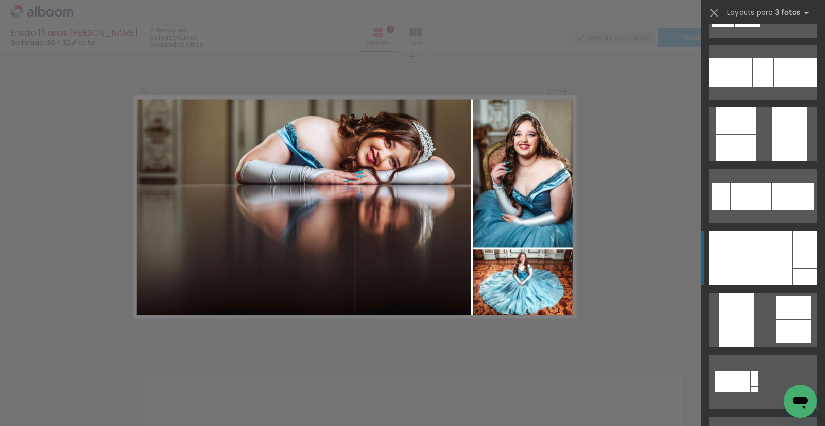
scroll to position [311, 0]
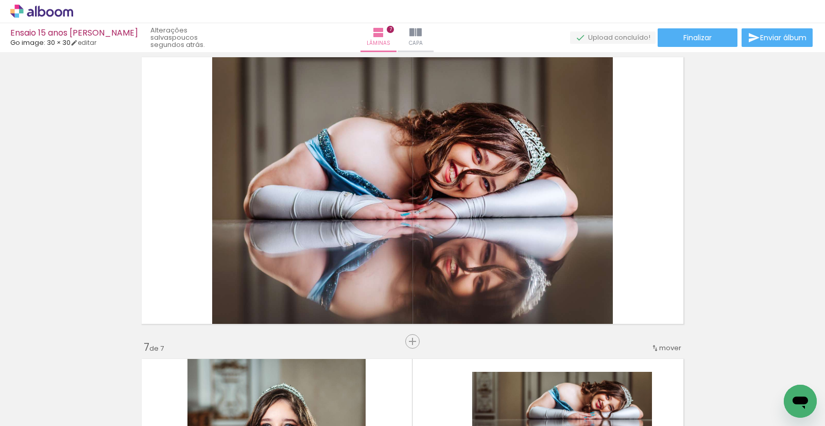
scroll to position [1535, 0]
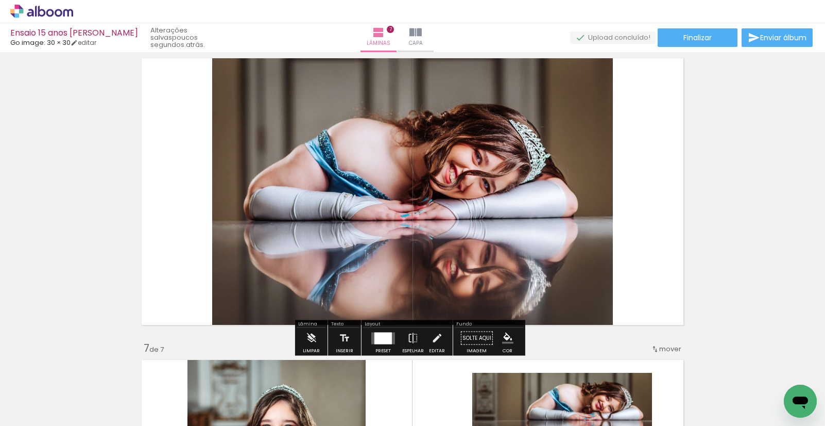
click at [386, 341] on div at bounding box center [384, 338] width 18 height 12
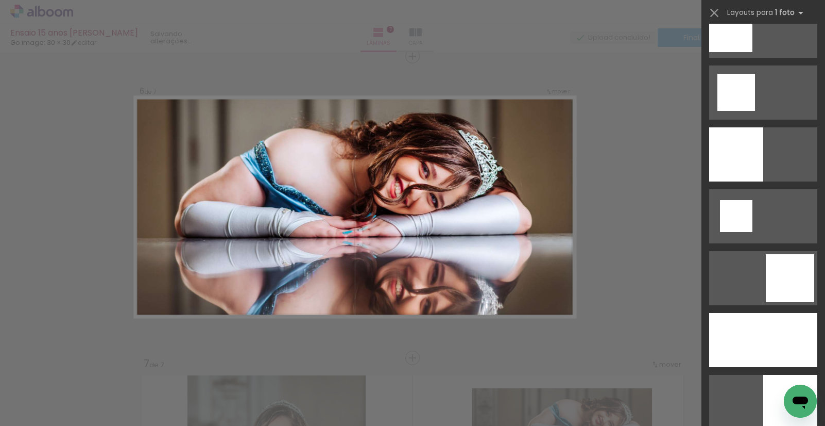
scroll to position [1236, 0]
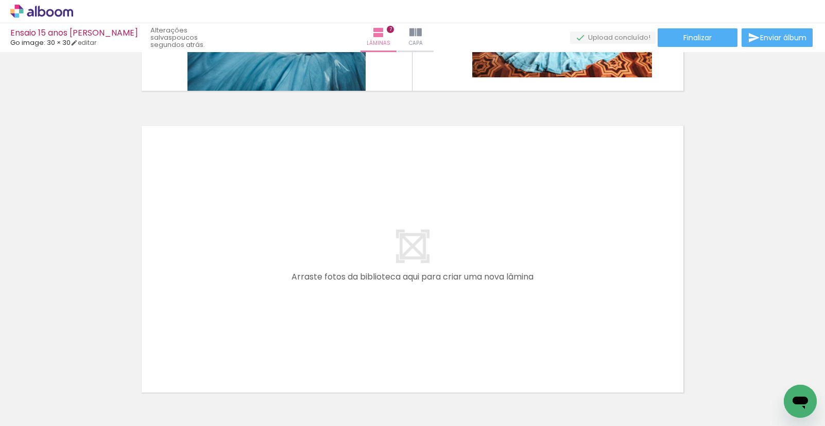
scroll to position [2071, 0]
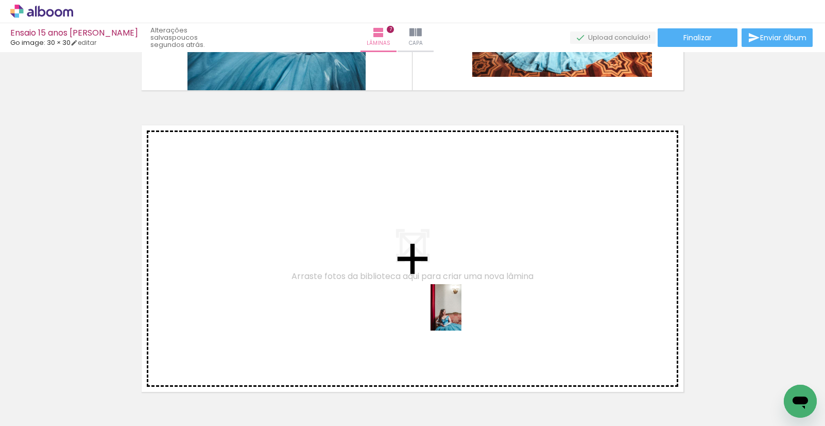
drag, startPoint x: 512, startPoint y: 391, endPoint x: 462, endPoint y: 315, distance: 91.5
click at [462, 315] on quentale-workspace at bounding box center [412, 213] width 825 height 426
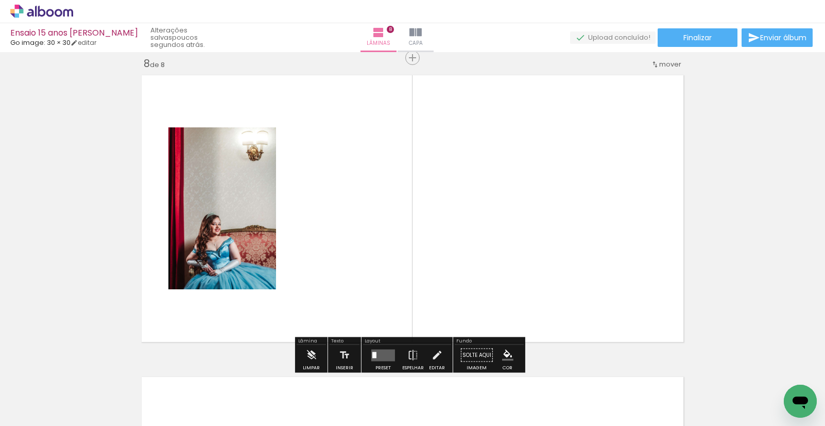
scroll to position [2123, 0]
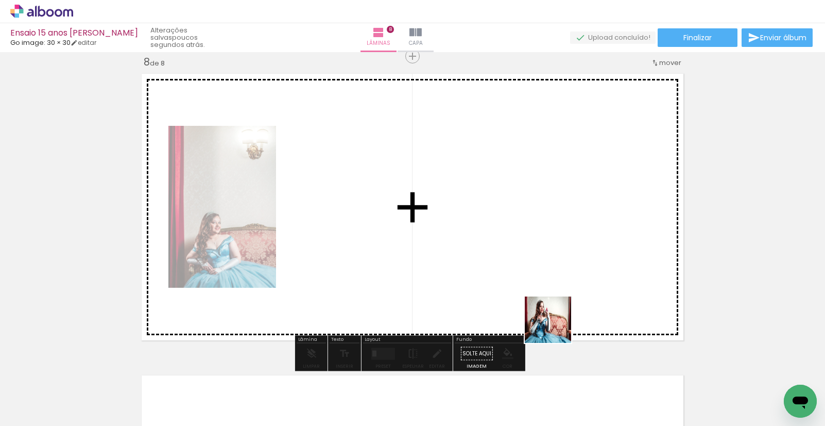
drag, startPoint x: 564, startPoint y: 381, endPoint x: 597, endPoint y: 354, distance: 42.6
click at [553, 300] on quentale-workspace at bounding box center [412, 213] width 825 height 426
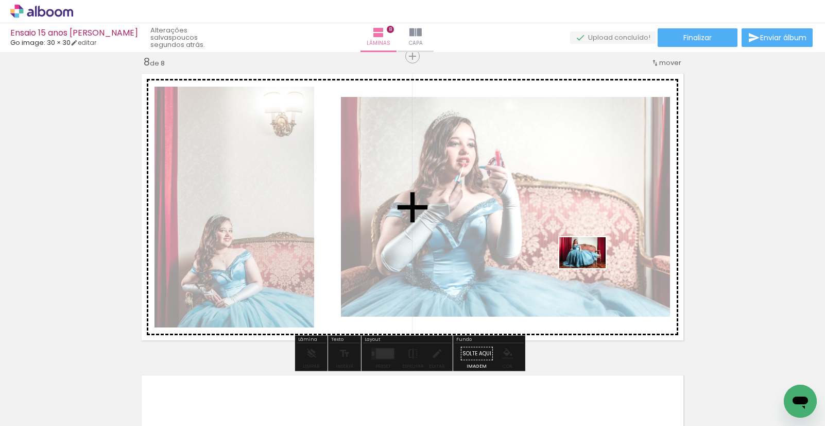
drag, startPoint x: 627, startPoint y: 388, endPoint x: 590, endPoint y: 268, distance: 126.0
click at [590, 268] on quentale-workspace at bounding box center [412, 213] width 825 height 426
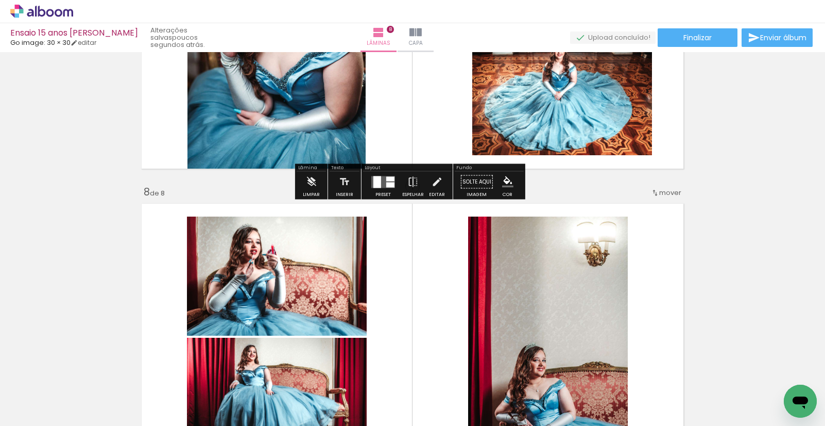
scroll to position [2122, 0]
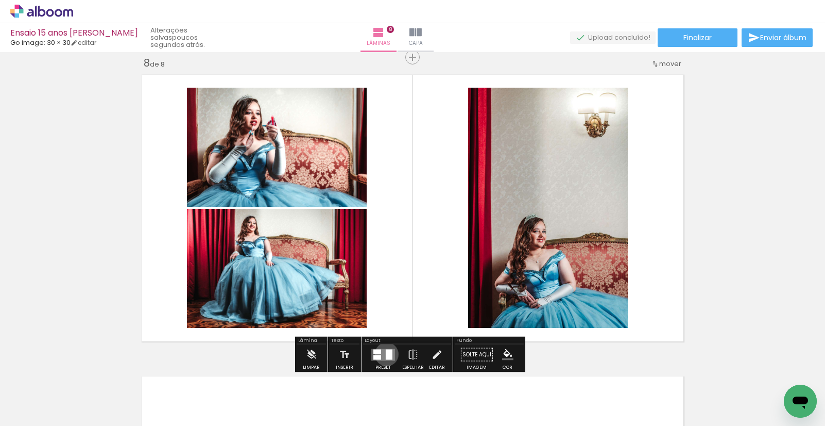
click at [386, 353] on div at bounding box center [389, 354] width 7 height 10
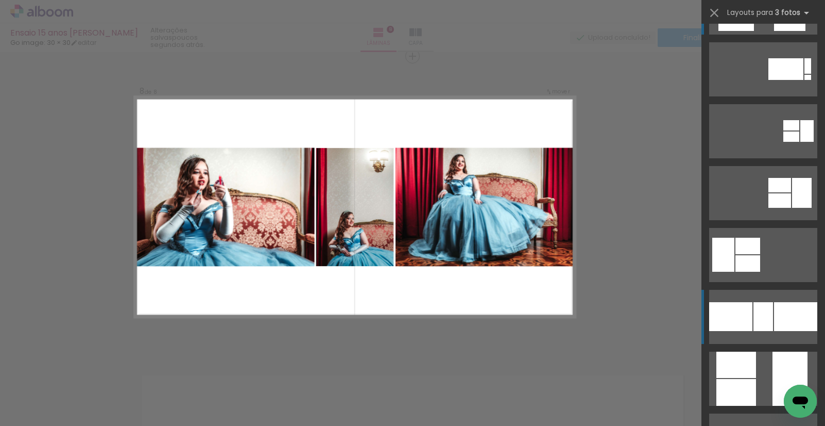
scroll to position [118, 0]
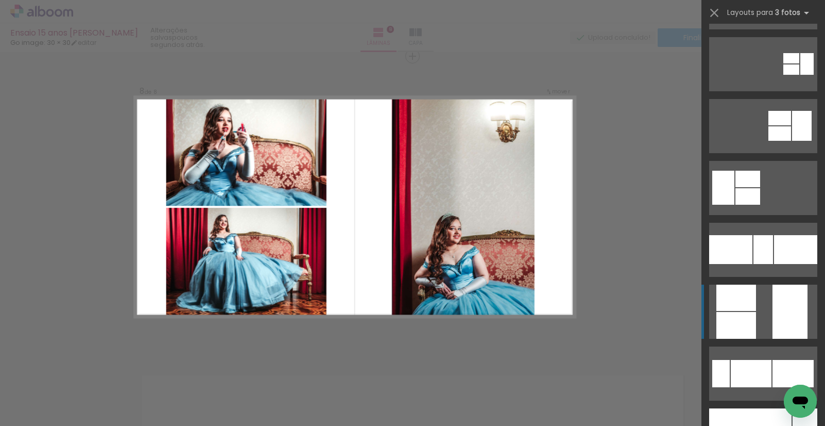
click at [765, 29] on quentale-layouter at bounding box center [763, 2] width 108 height 54
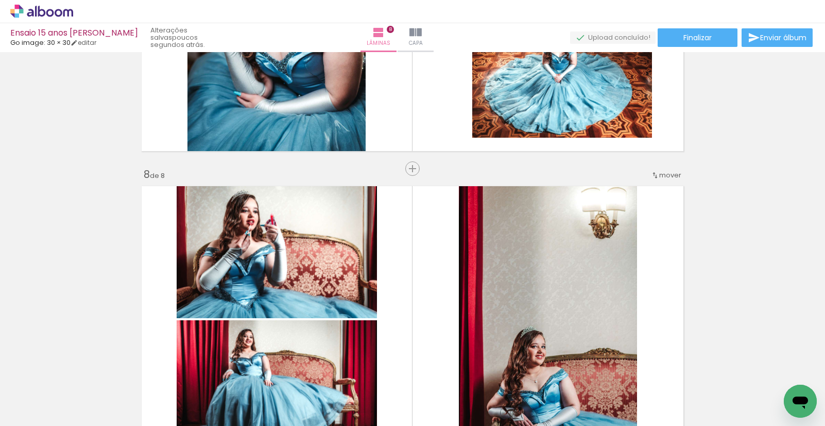
scroll to position [2112, 0]
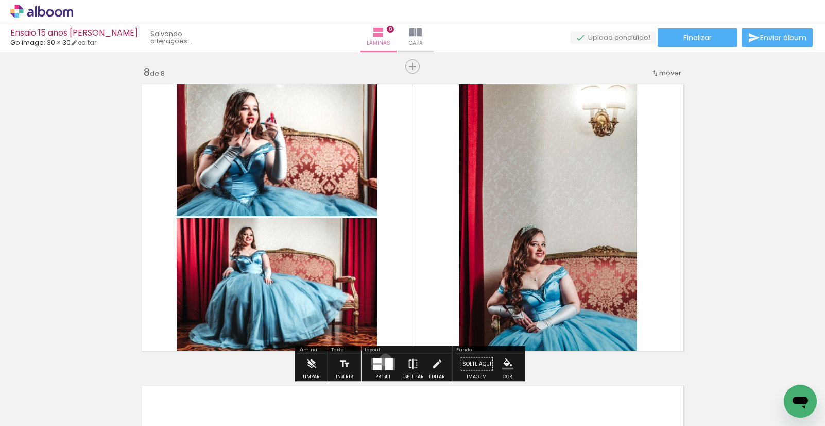
click at [385, 359] on div at bounding box center [389, 364] width 8 height 12
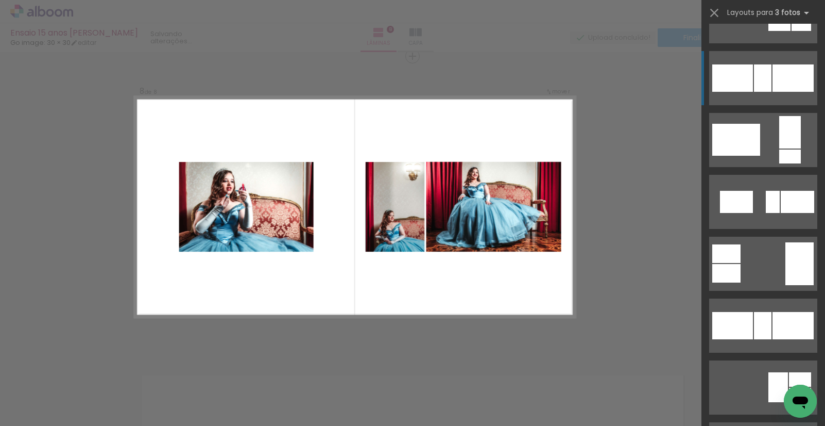
scroll to position [802, 0]
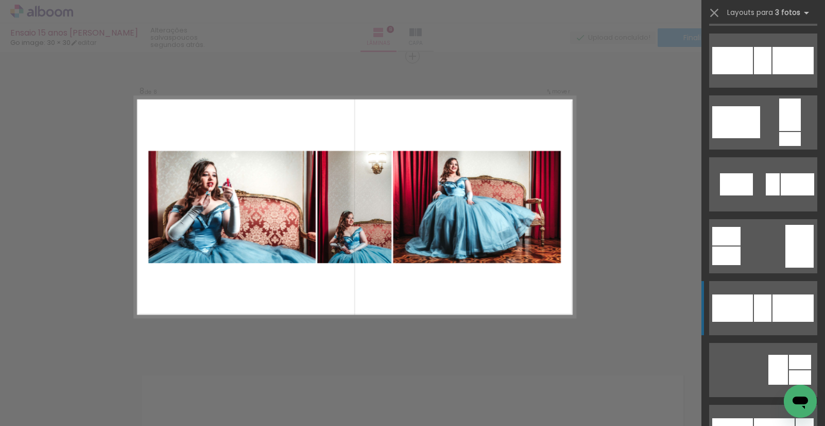
click at [768, 418] on div at bounding box center [774, 431] width 41 height 27
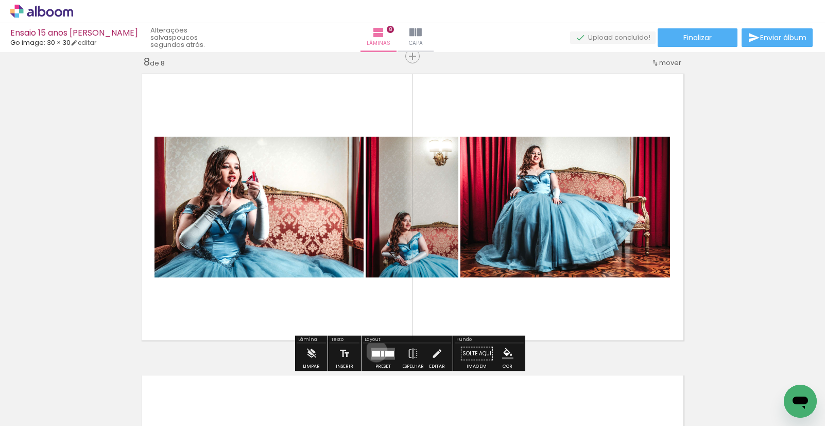
click at [374, 350] on div at bounding box center [376, 353] width 8 height 6
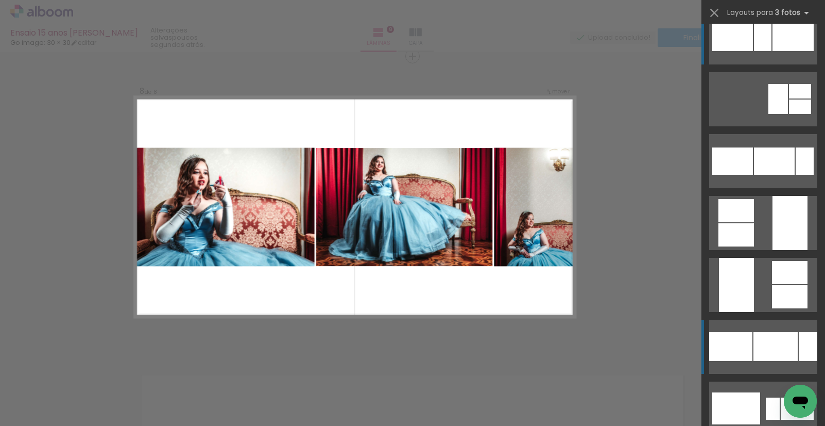
scroll to position [1097, 0]
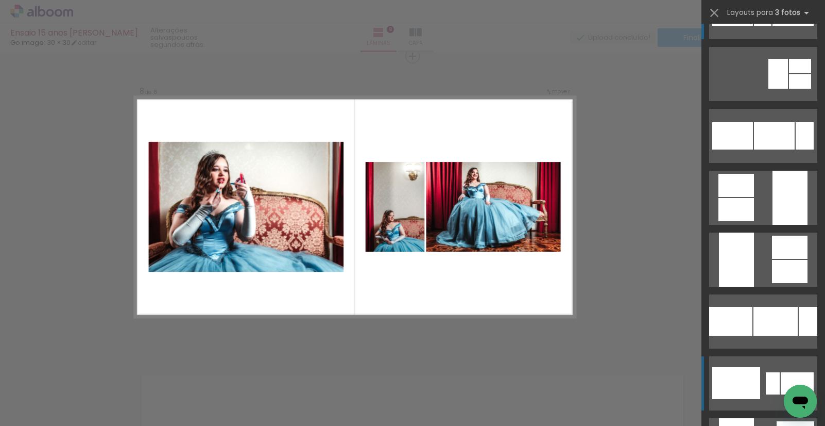
click at [765, 149] on div at bounding box center [774, 135] width 41 height 27
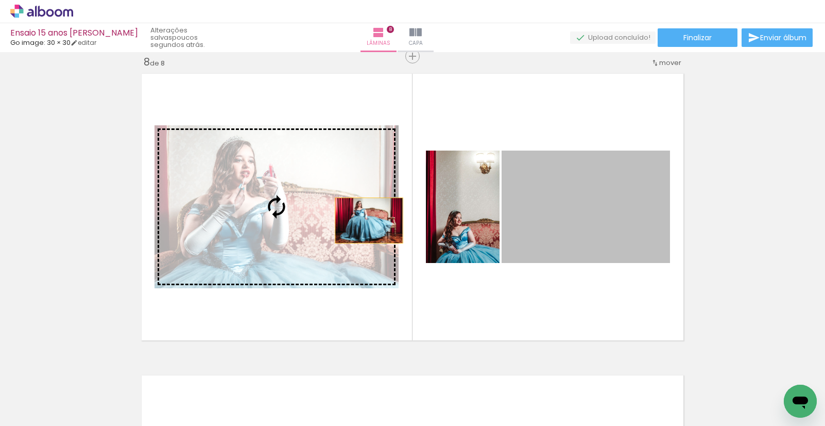
drag, startPoint x: 613, startPoint y: 224, endPoint x: 310, endPoint y: 181, distance: 306.0
click at [0, 0] on slot at bounding box center [0, 0] width 0 height 0
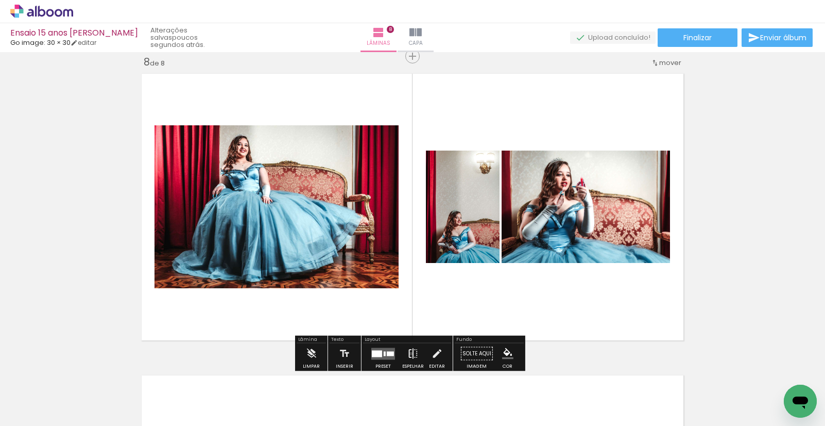
click at [409, 353] on iron-icon at bounding box center [413, 353] width 11 height 21
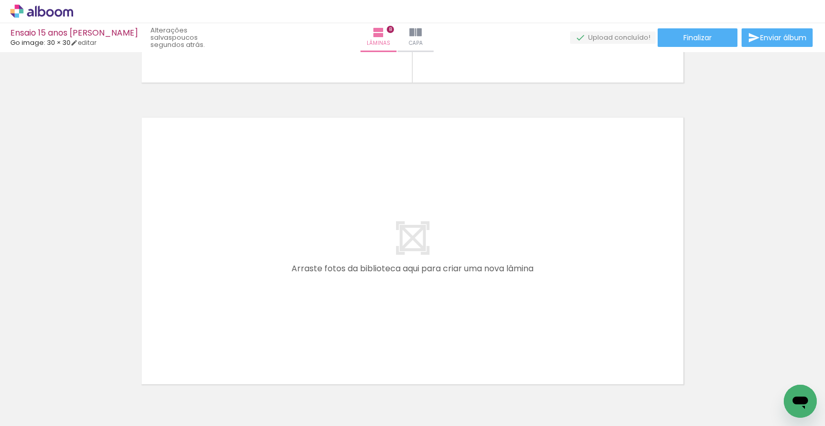
scroll to position [0, 1088]
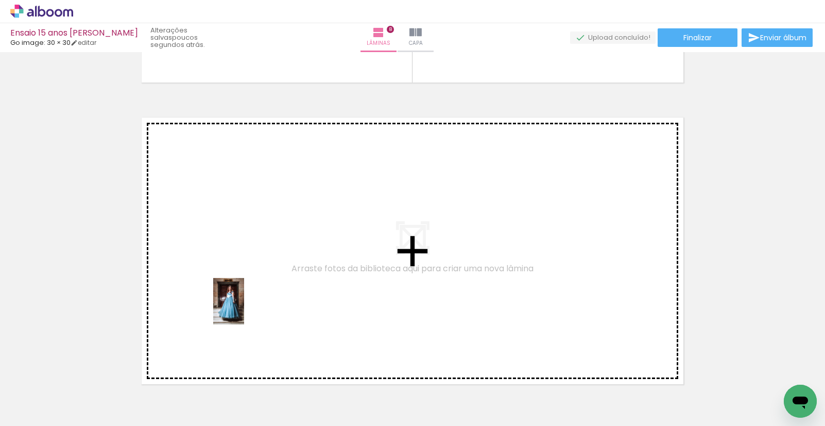
drag, startPoint x: 231, startPoint y: 400, endPoint x: 244, endPoint y: 309, distance: 91.6
click at [244, 309] on quentale-workspace at bounding box center [412, 213] width 825 height 426
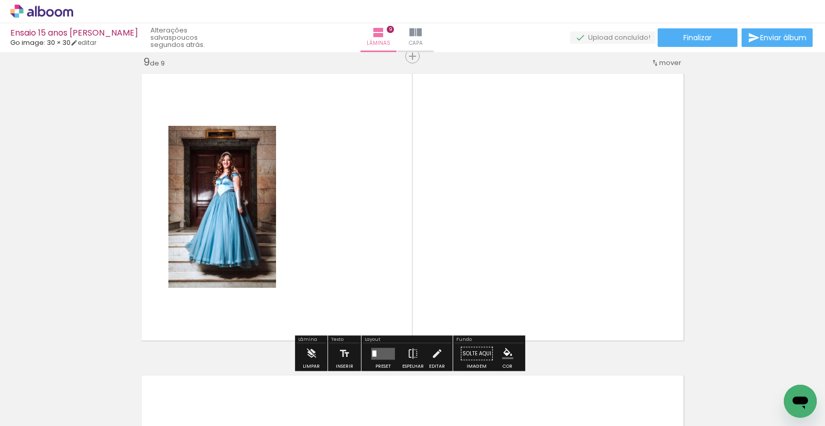
scroll to position [2424, 0]
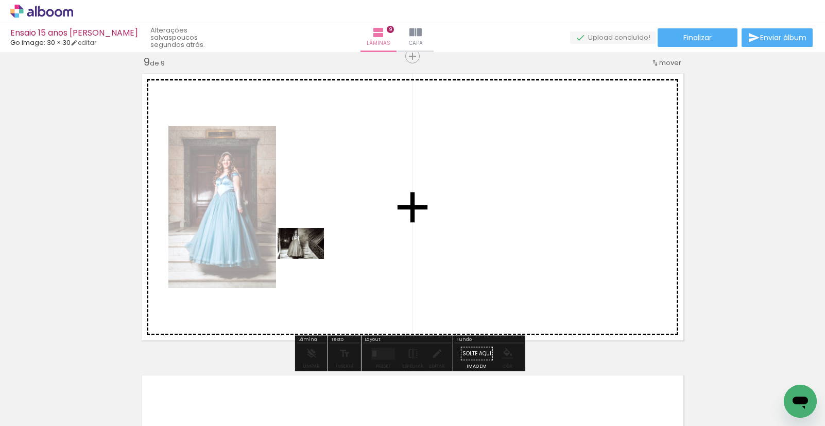
drag, startPoint x: 285, startPoint y: 389, endPoint x: 327, endPoint y: 267, distance: 129.4
click at [309, 259] on quentale-workspace at bounding box center [412, 213] width 825 height 426
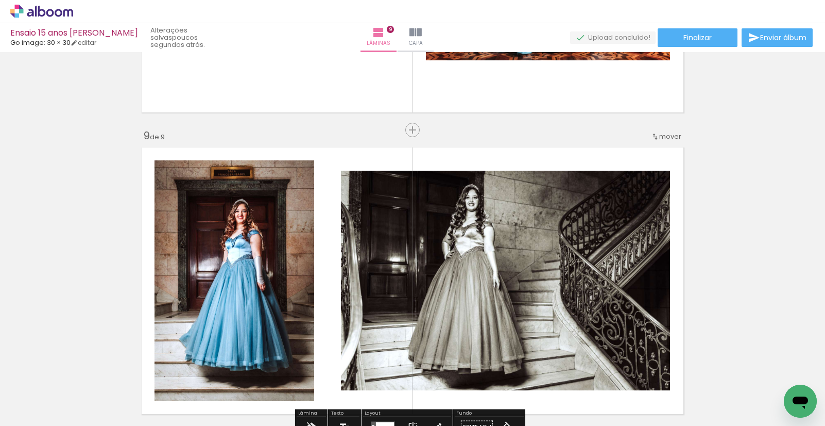
scroll to position [2426, 0]
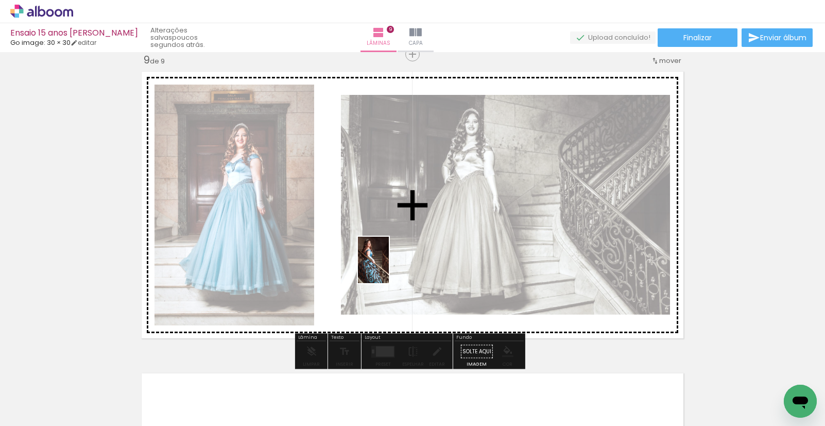
drag, startPoint x: 350, startPoint y: 398, endPoint x: 397, endPoint y: 377, distance: 51.4
click at [389, 267] on quentale-workspace at bounding box center [412, 213] width 825 height 426
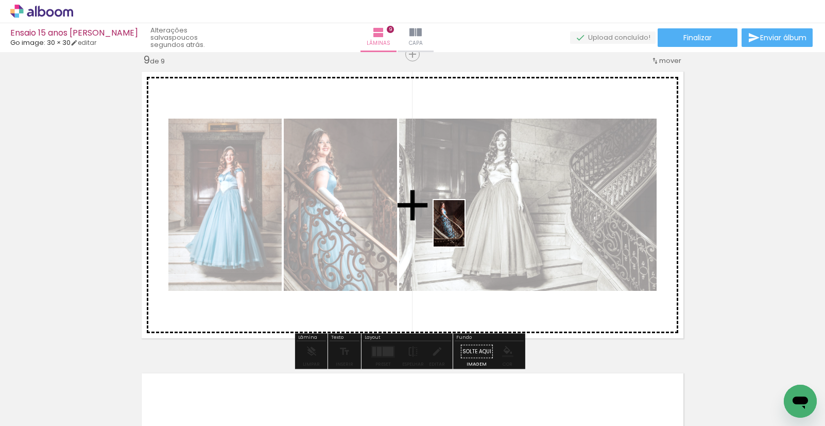
drag, startPoint x: 398, startPoint y: 389, endPoint x: 651, endPoint y: 216, distance: 307.2
click at [465, 231] on quentale-workspace at bounding box center [412, 213] width 825 height 426
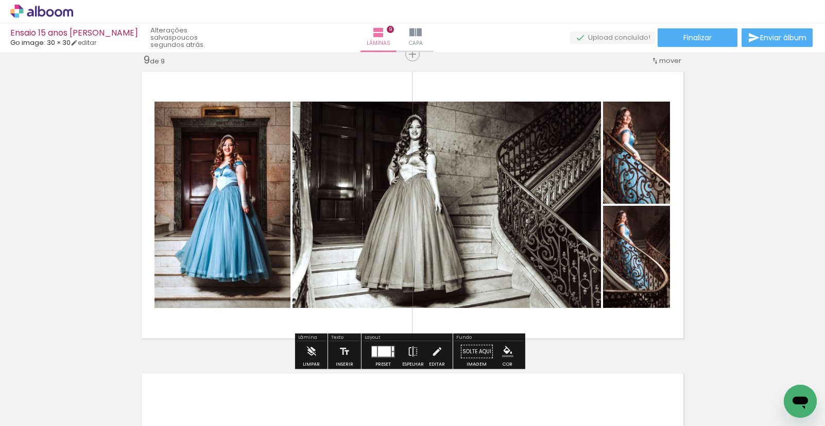
click at [384, 347] on div at bounding box center [384, 351] width 13 height 10
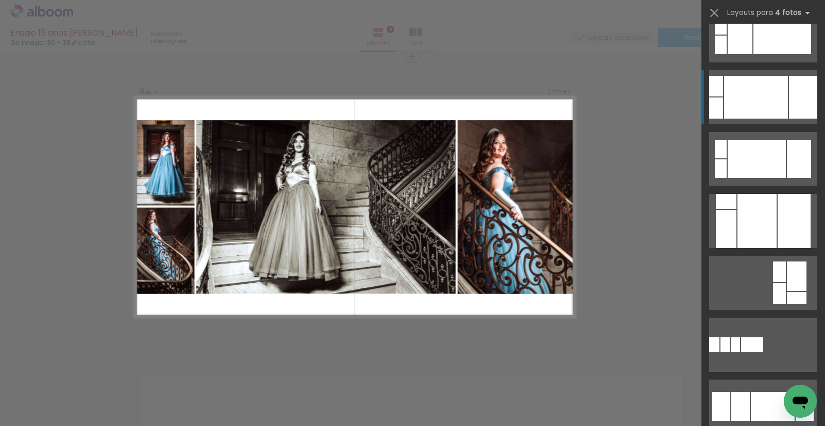
scroll to position [642, 0]
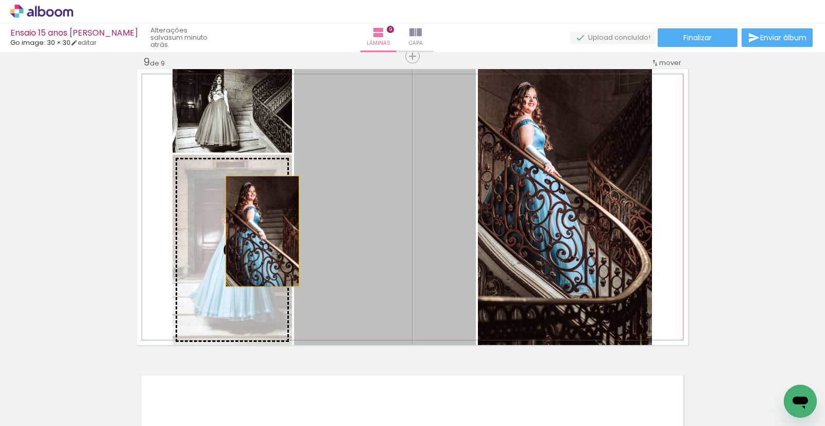
drag, startPoint x: 358, startPoint y: 198, endPoint x: 257, endPoint y: 229, distance: 105.1
click at [0, 0] on slot at bounding box center [0, 0] width 0 height 0
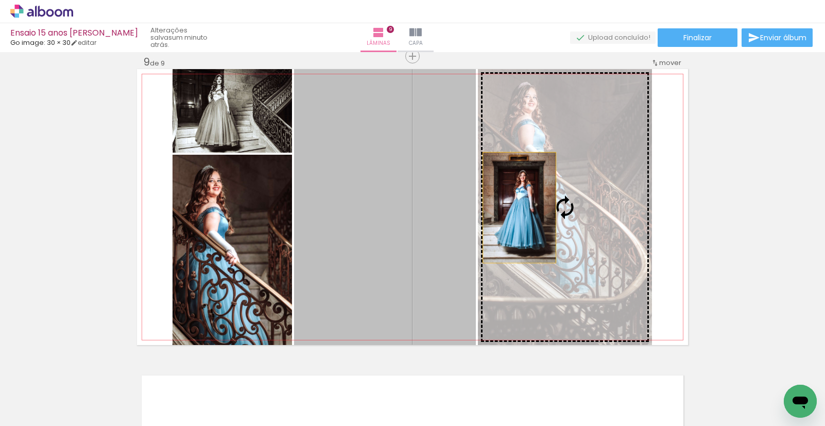
drag, startPoint x: 423, startPoint y: 209, endPoint x: 516, endPoint y: 207, distance: 92.8
click at [0, 0] on slot at bounding box center [0, 0] width 0 height 0
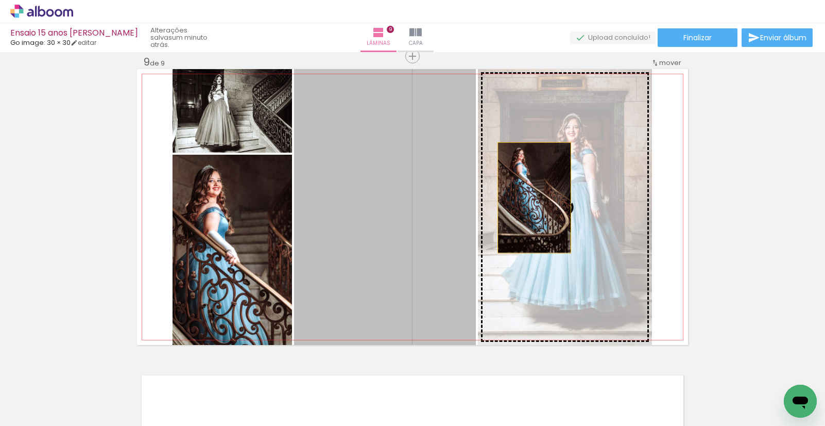
drag, startPoint x: 444, startPoint y: 201, endPoint x: 541, endPoint y: 196, distance: 97.5
click at [0, 0] on slot at bounding box center [0, 0] width 0 height 0
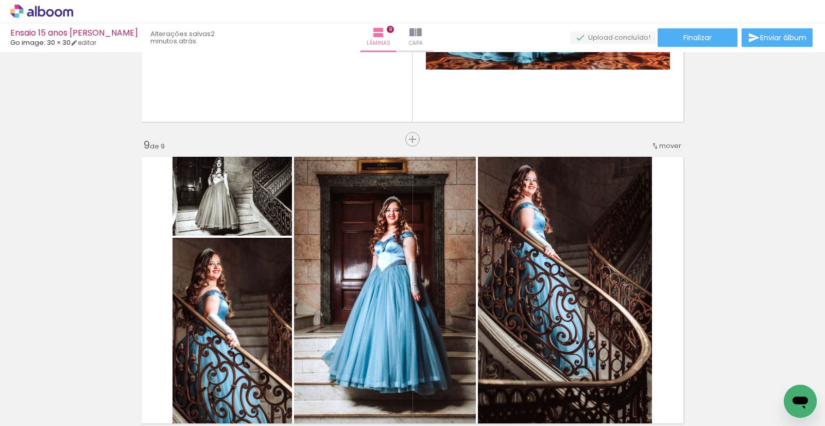
scroll to position [2365, 0]
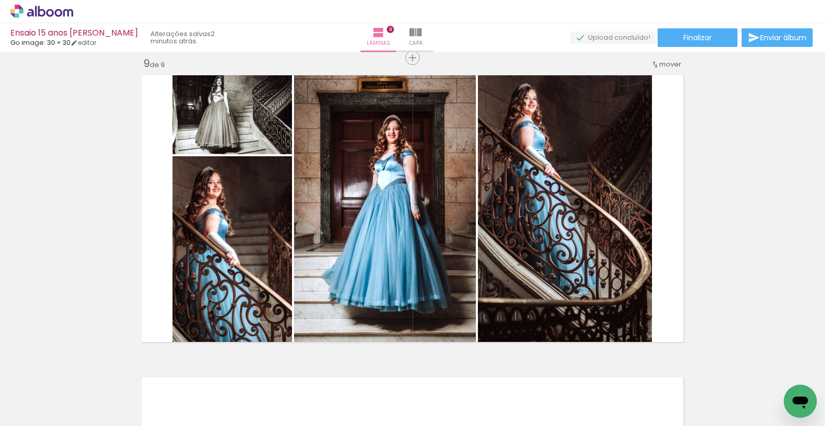
scroll to position [2424, 0]
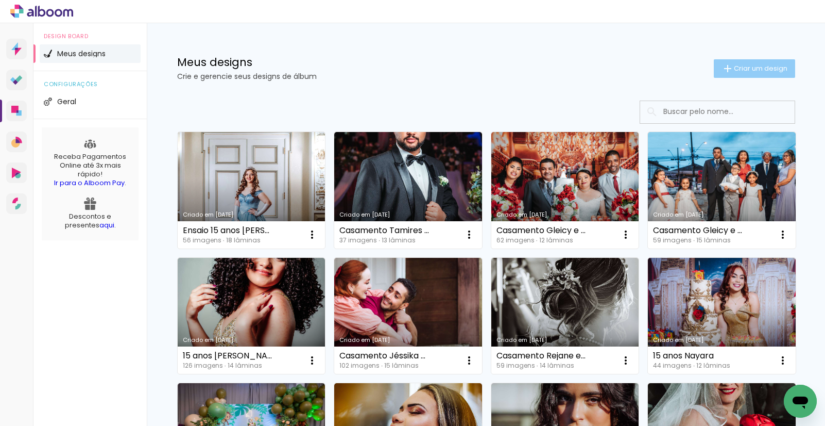
click at [754, 70] on span "Criar um design" at bounding box center [761, 68] width 54 height 7
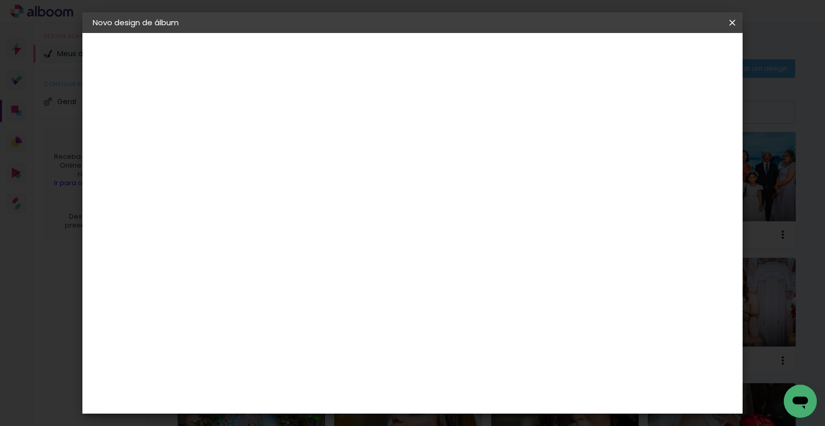
click at [261, 137] on input at bounding box center [261, 138] width 0 height 16
type input "Aniversário 15 anos [PERSON_NAME]"
type paper-input "Aniversário 15 anos [PERSON_NAME]"
click at [0, 0] on slot "Avançar" at bounding box center [0, 0] width 0 height 0
click at [266, 194] on input at bounding box center [287, 196] width 104 height 13
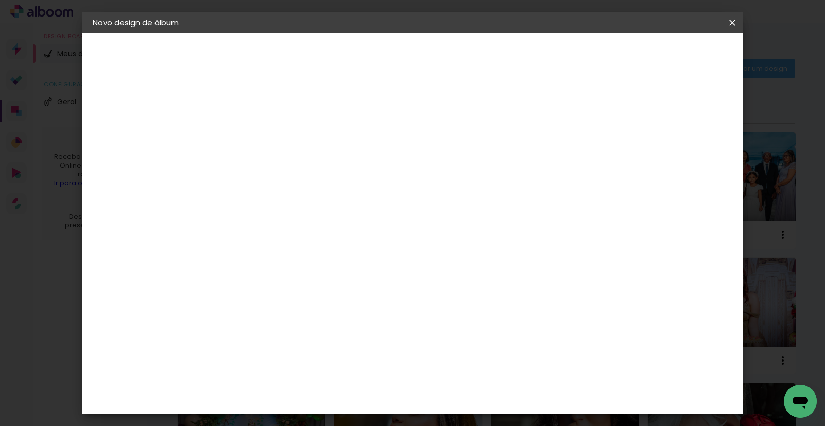
type input "go"
type paper-input "go"
click at [268, 228] on div "Go image" at bounding box center [267, 235] width 25 height 16
click at [0, 0] on slot "Avançar" at bounding box center [0, 0] width 0 height 0
click at [314, 173] on iron-icon at bounding box center [307, 179] width 12 height 12
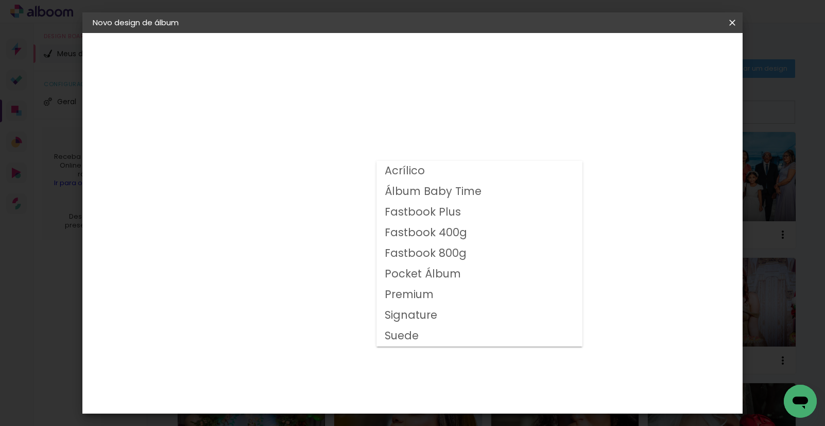
click at [0, 0] on slot "Fastbook 800g" at bounding box center [0, 0] width 0 height 0
type input "Fastbook 800g"
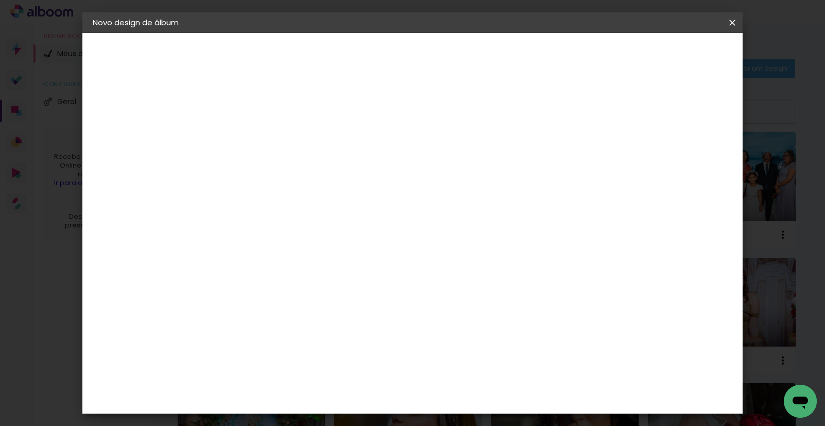
scroll to position [59, 0]
click at [0, 0] on slot "Avançar" at bounding box center [0, 0] width 0 height 0
click at [609, 112] on div at bounding box center [604, 111] width 9 height 9
type paper-checkbox "on"
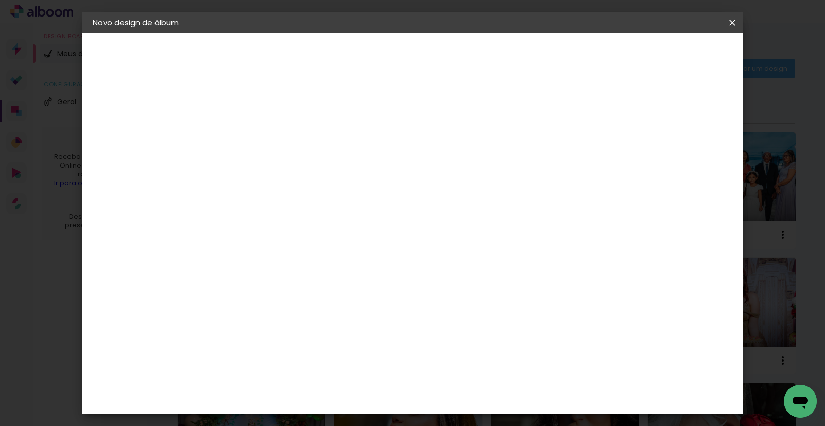
click at [668, 54] on span "Iniciar design" at bounding box center [644, 54] width 47 height 7
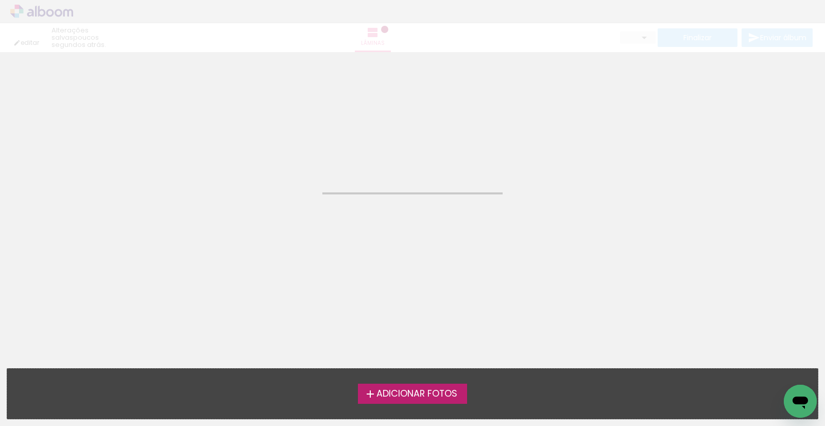
click at [423, 391] on span "Adicionar Fotos" at bounding box center [417, 393] width 81 height 9
click at [0, 0] on input "file" at bounding box center [0, 0] width 0 height 0
